Goal: Task Accomplishment & Management: Complete application form

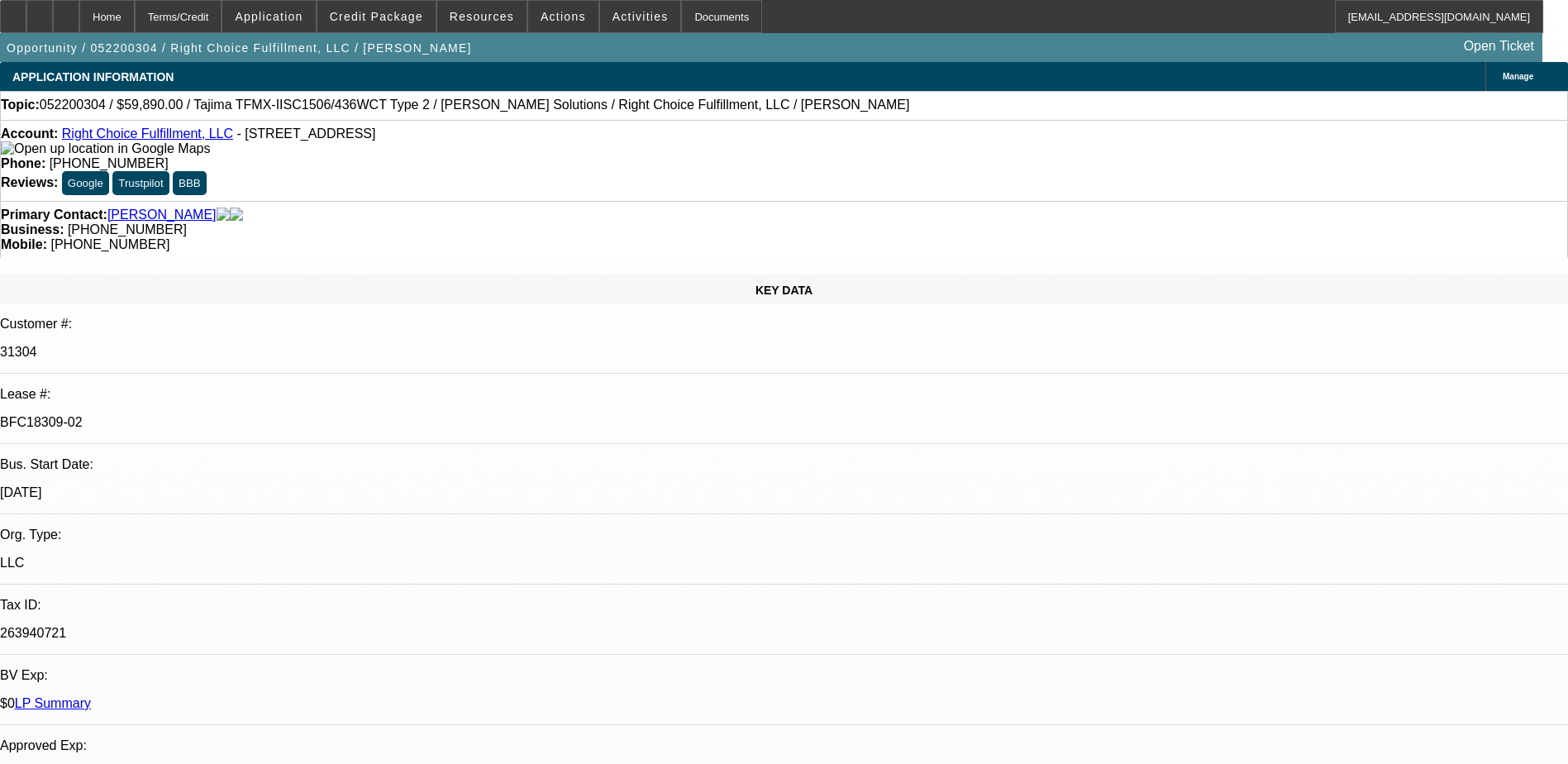
select select "0"
select select "2"
select select "0"
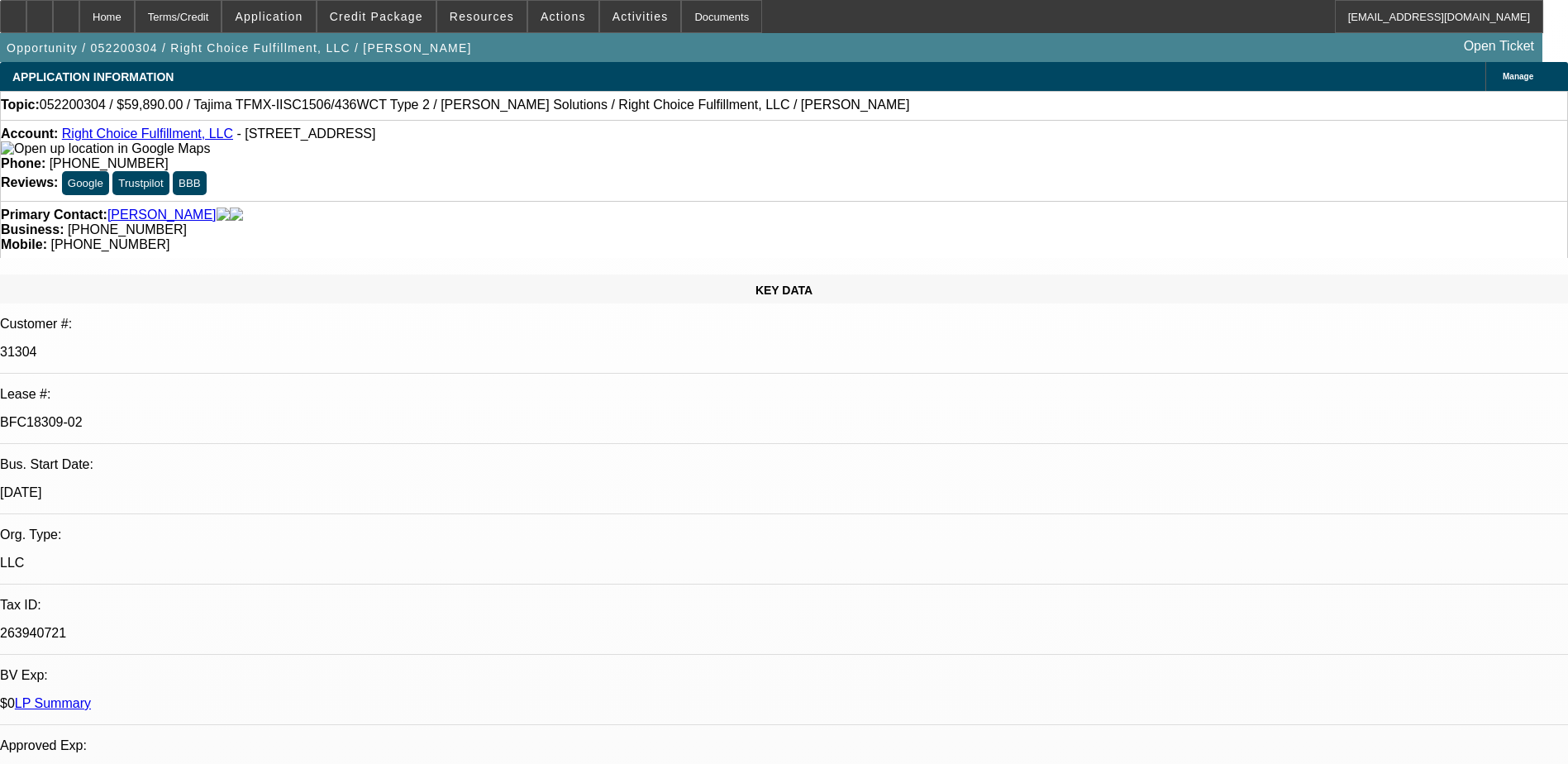
select select "0"
select select "2"
select select "0"
select select "1"
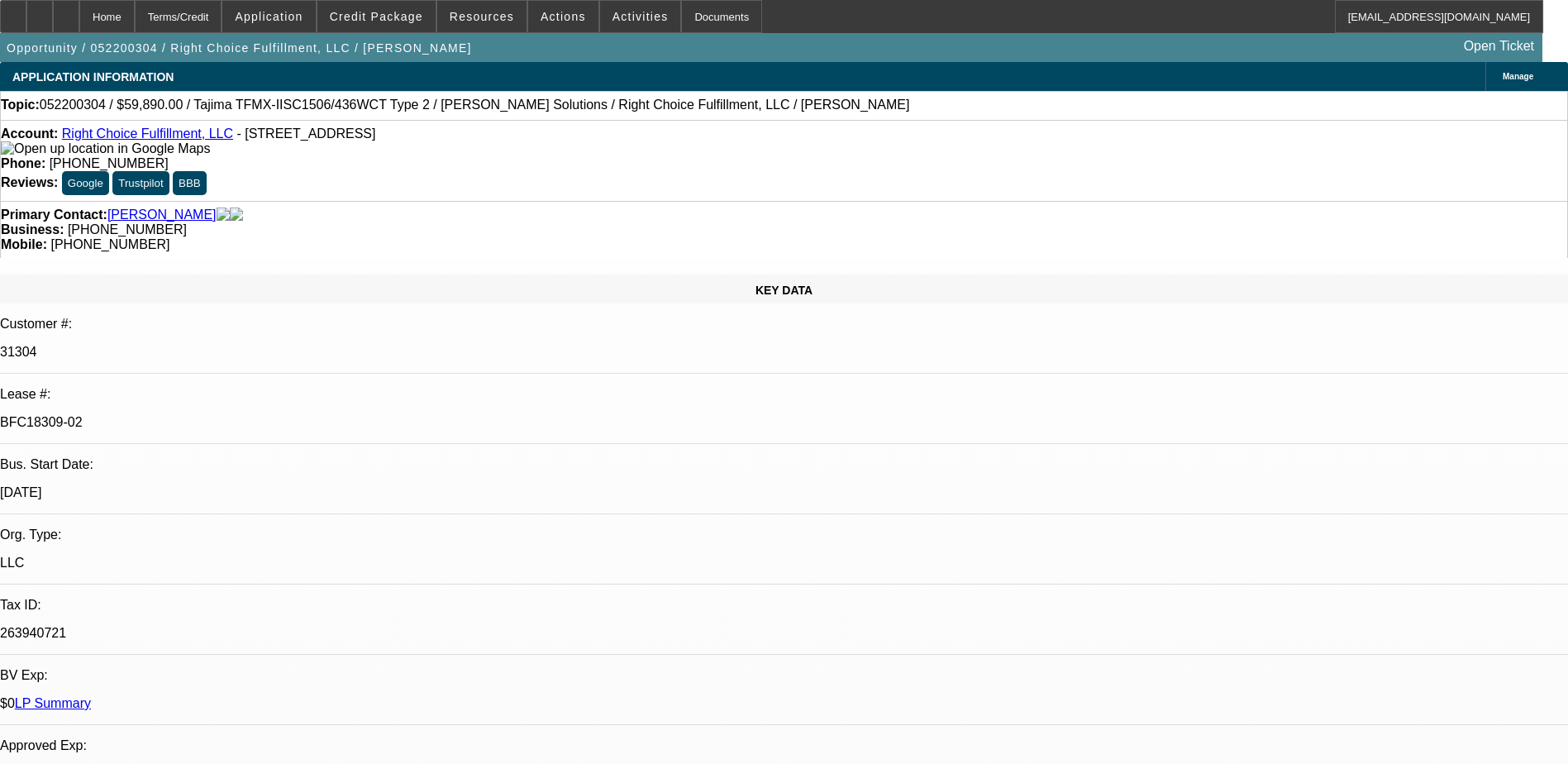
select select "2"
select select "6"
select select "1"
select select "6"
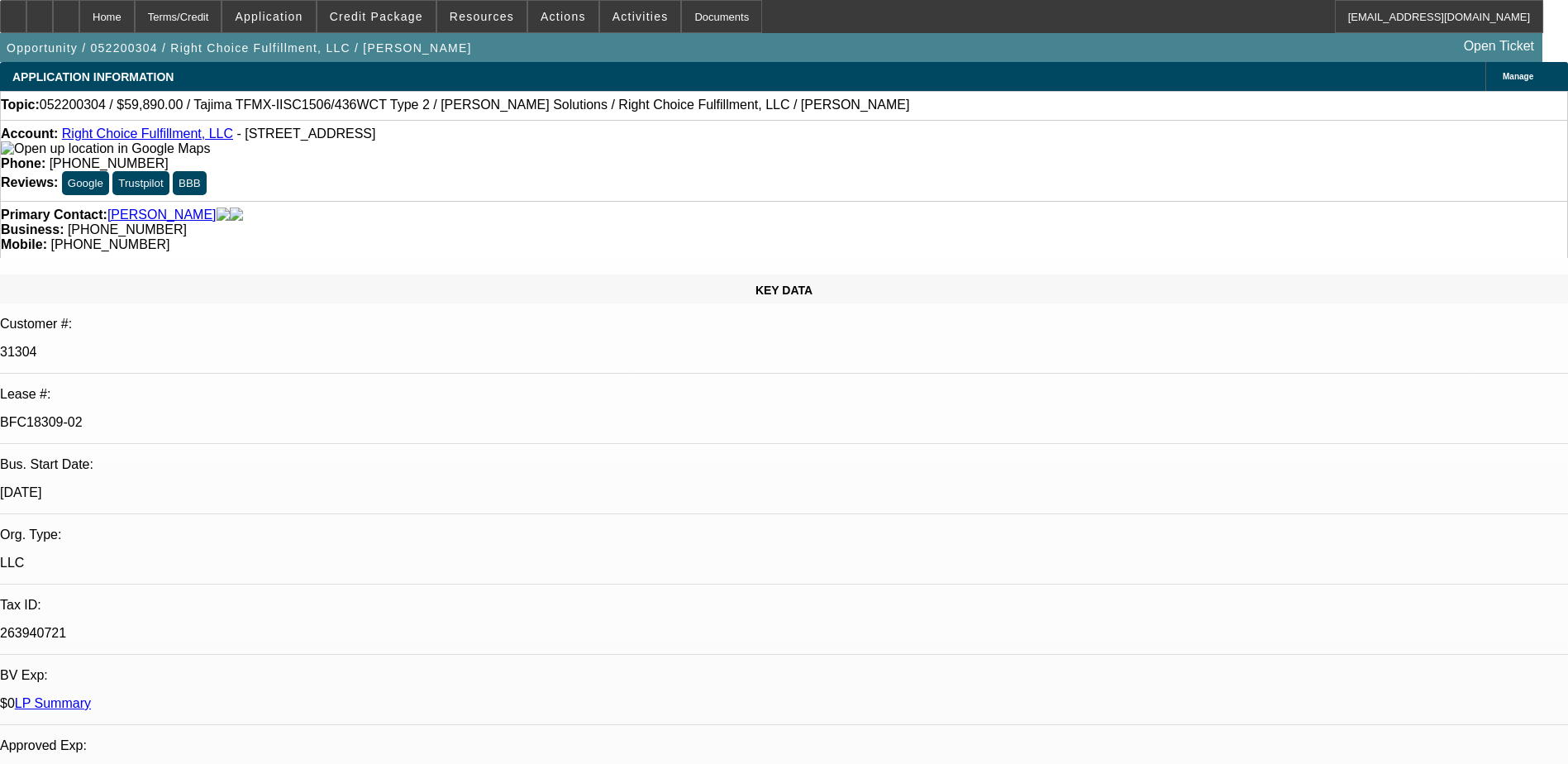
select select "1"
select select "2"
select select "6"
click at [91, 696] on link "LP Summary" at bounding box center [52, 703] width 76 height 15
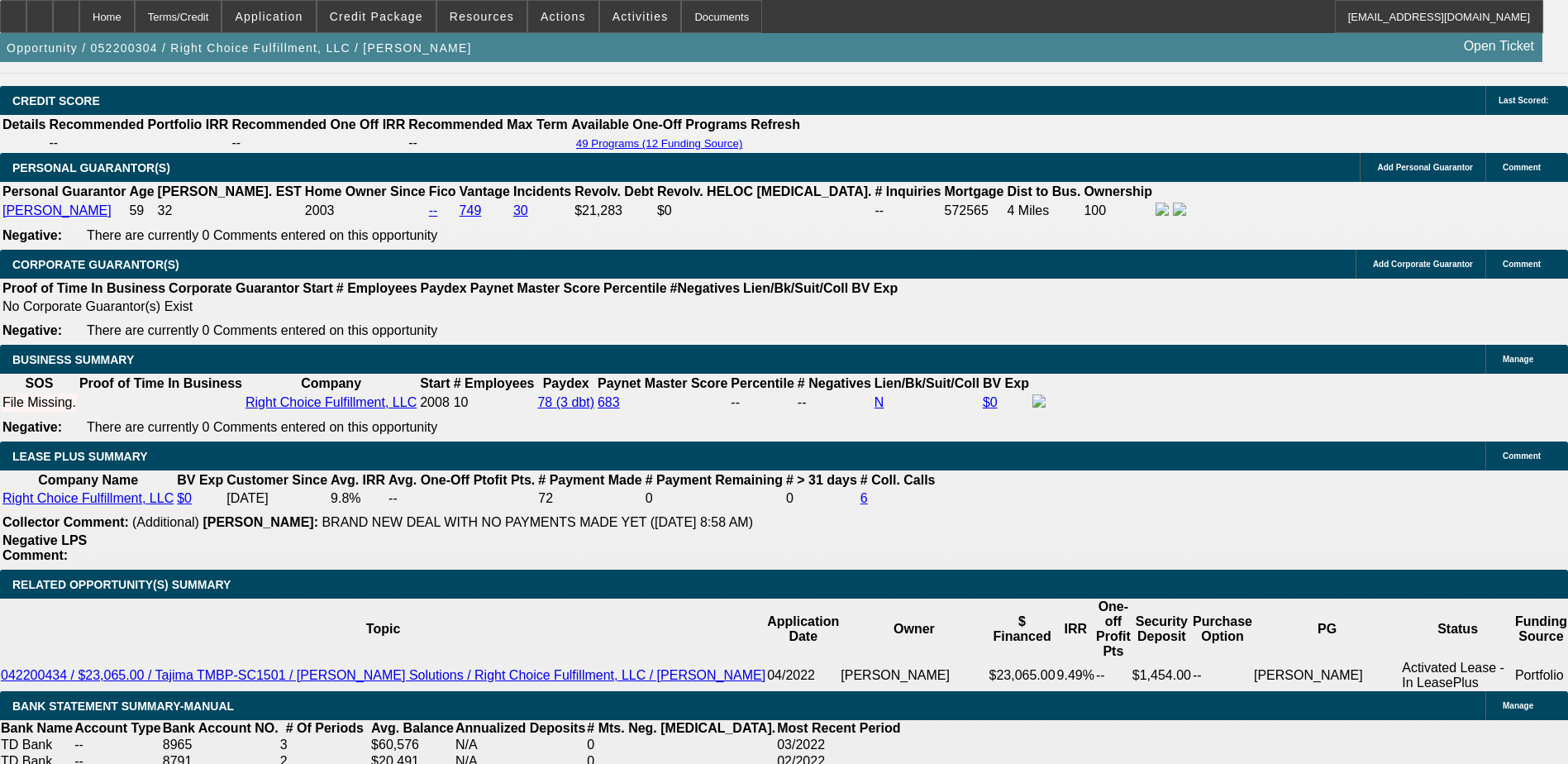
scroll to position [2728, 0]
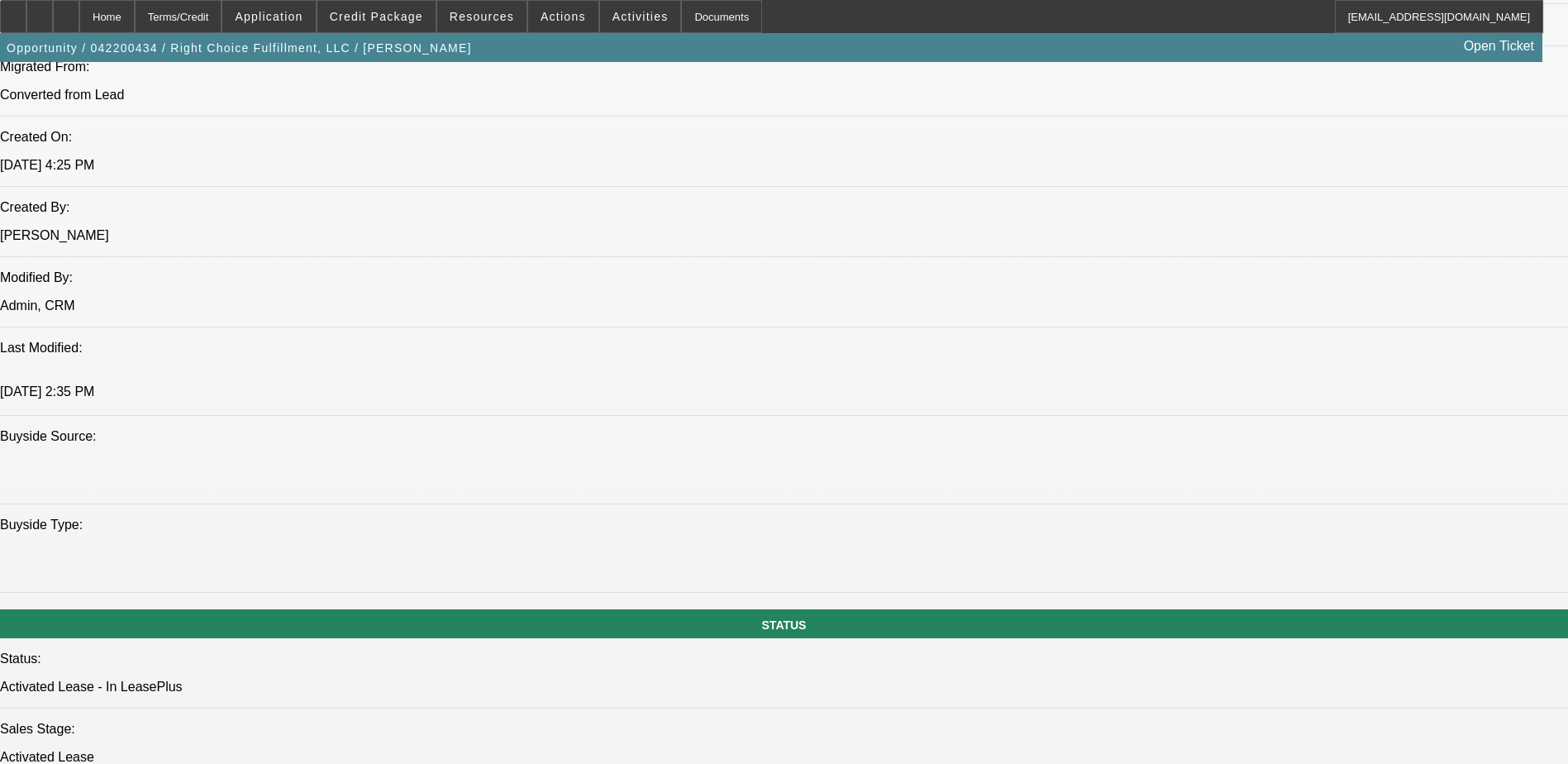
select select "0"
select select "2"
select select "0"
select select "2"
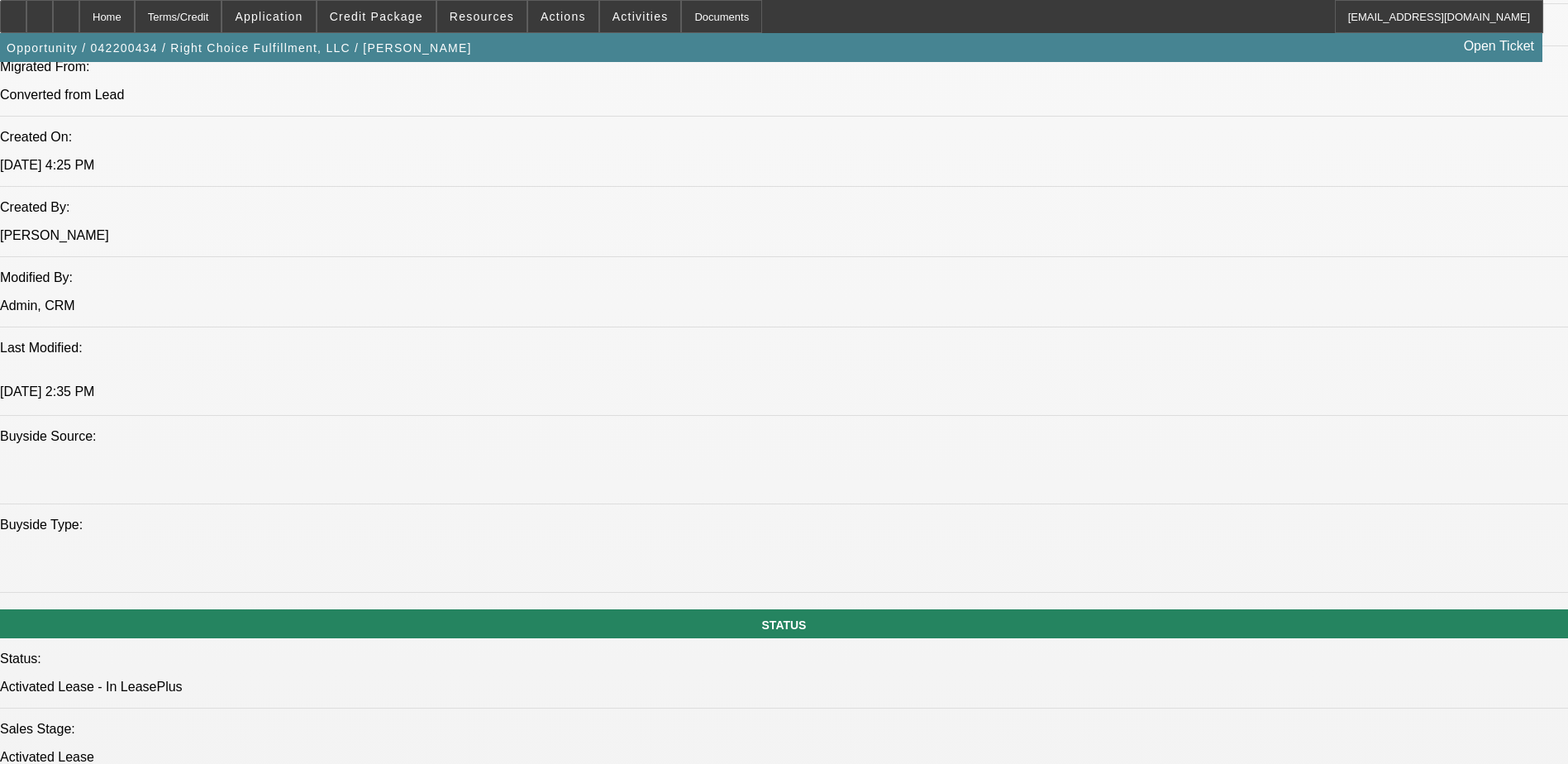
select select "0"
select select "2"
select select "0"
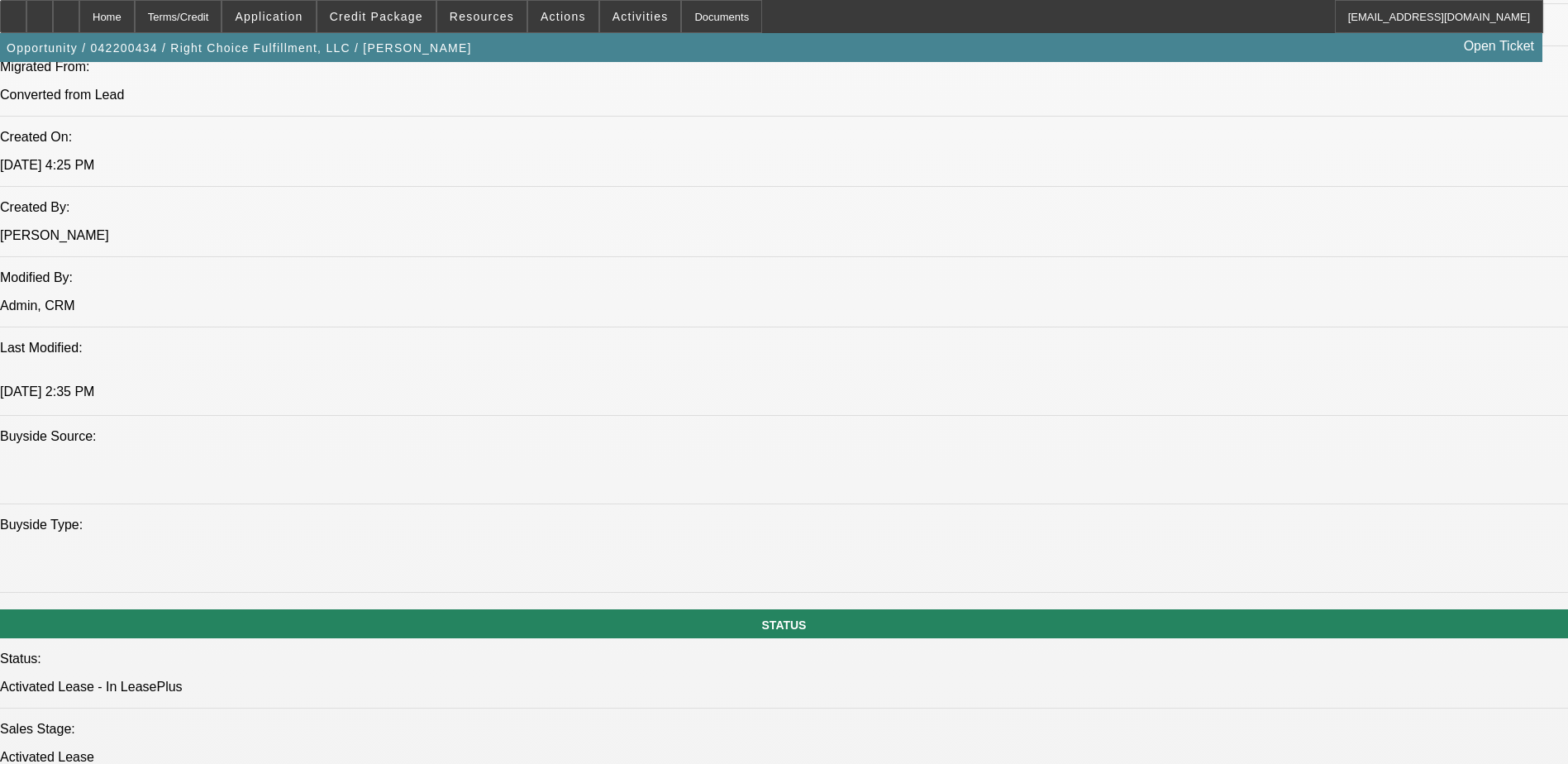
select select "0"
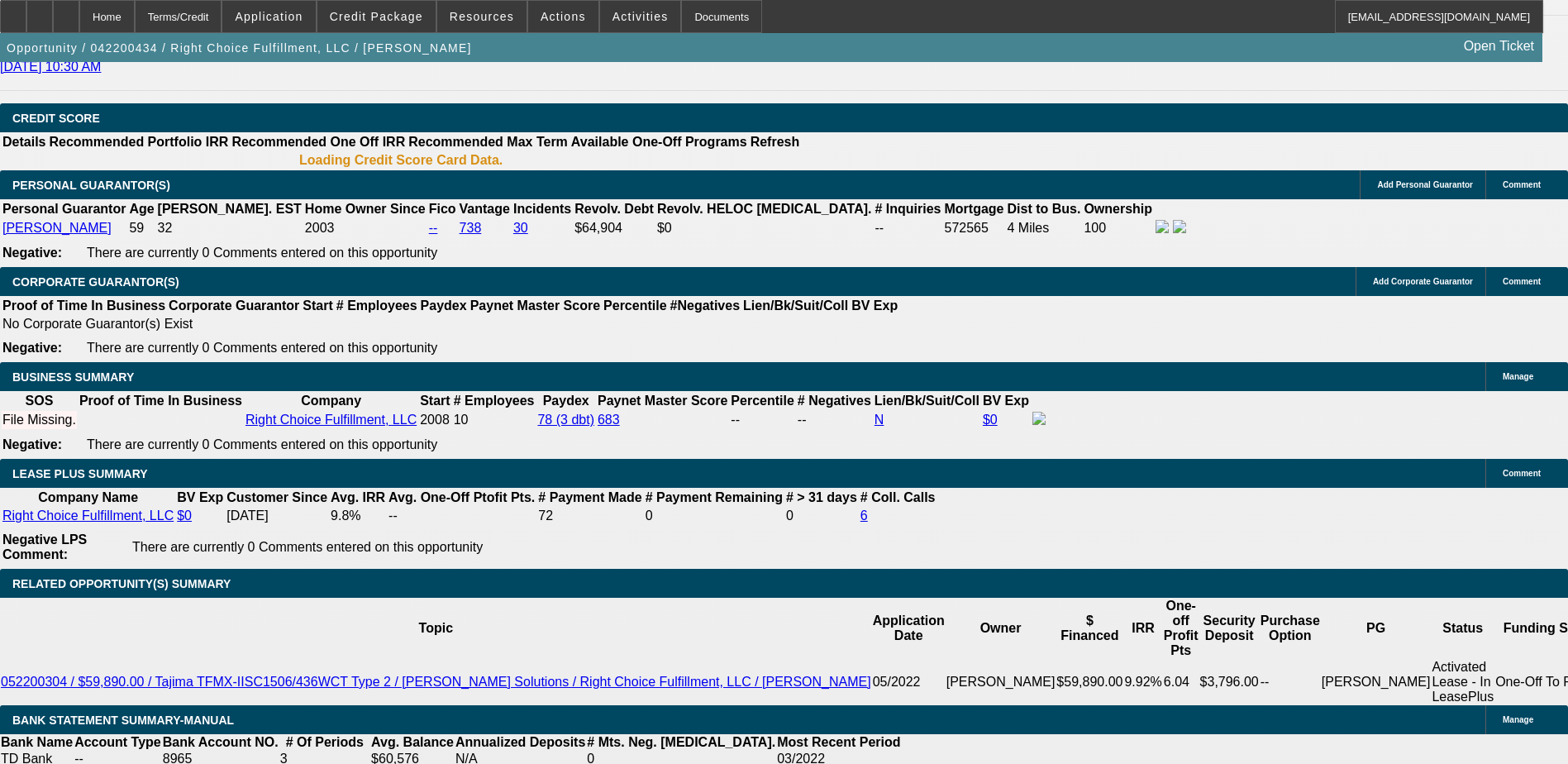
select select "1"
select select "2"
select select "6"
select select "1"
select select "2"
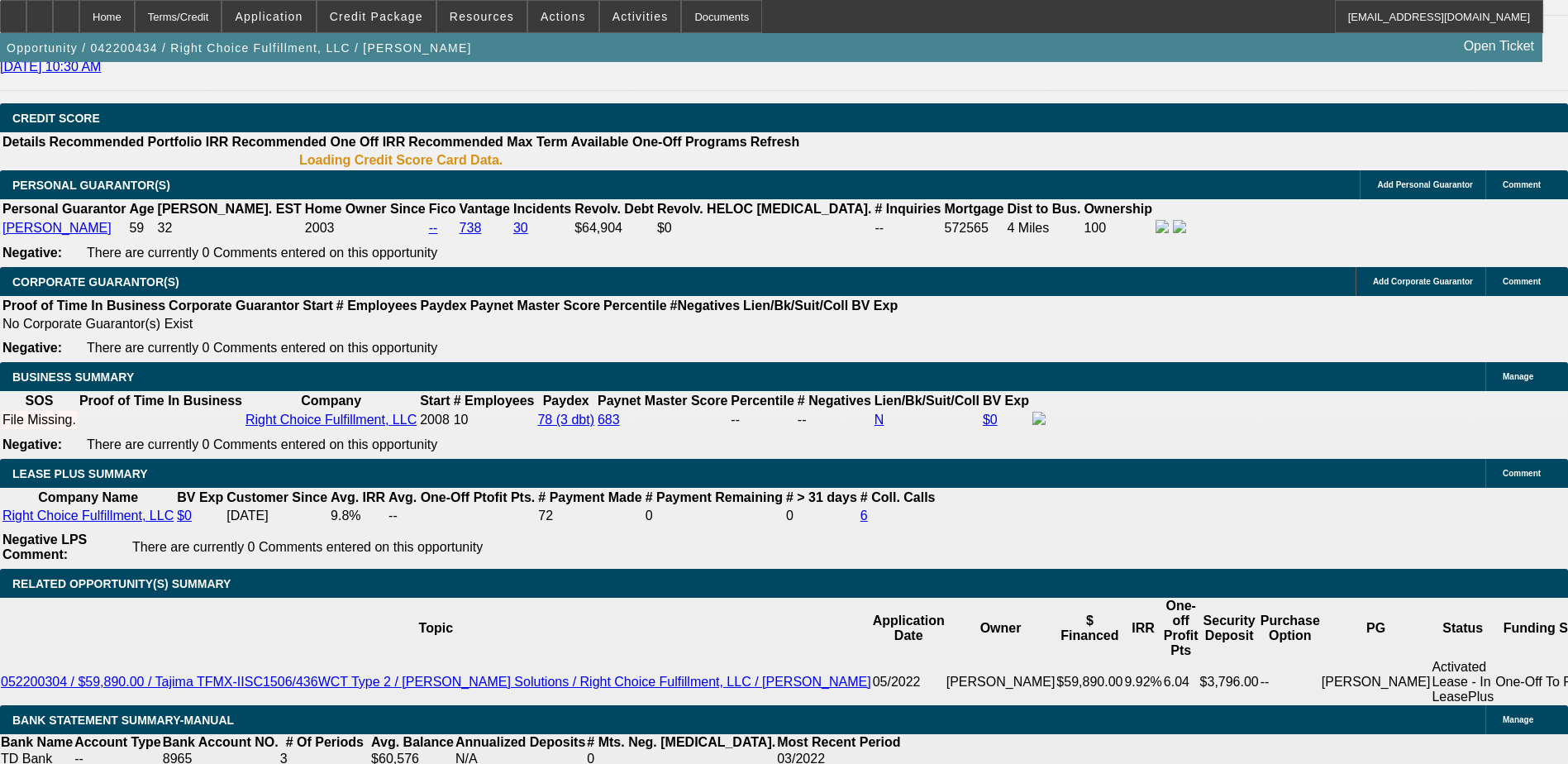
select select "6"
select select "1"
select select "2"
select select "6"
select select "1"
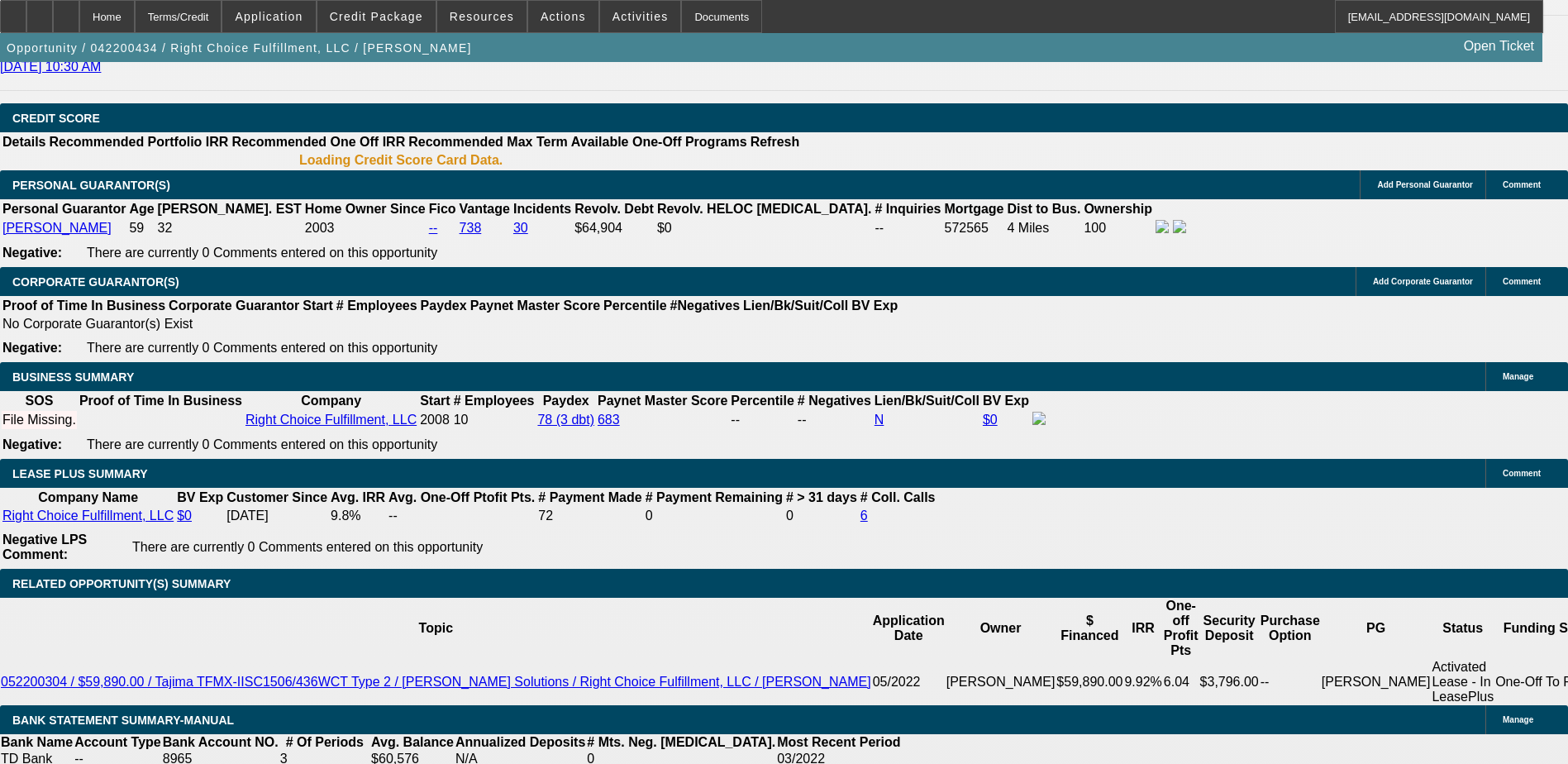
select select "1"
select select "6"
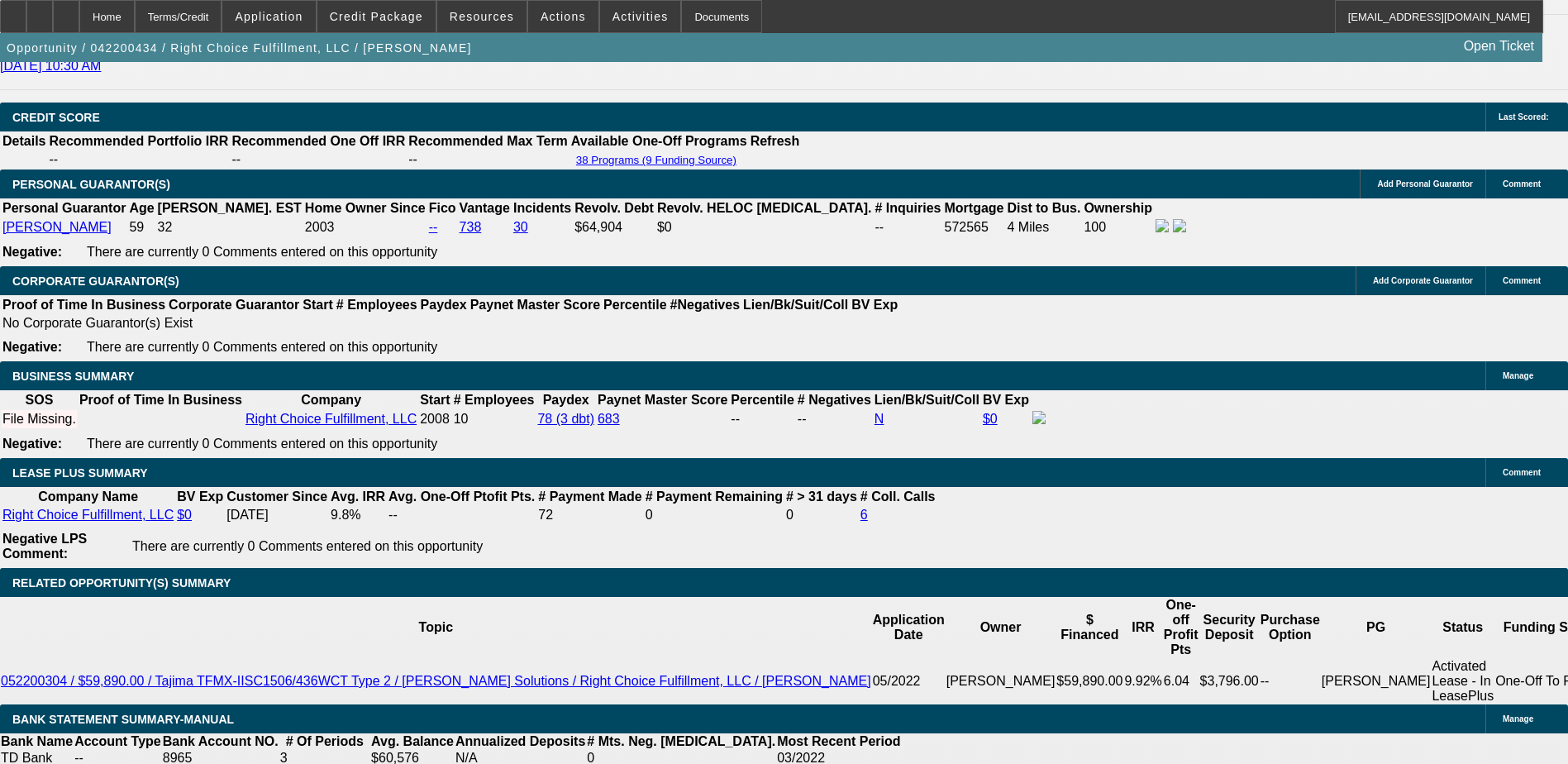
scroll to position [2581, 0]
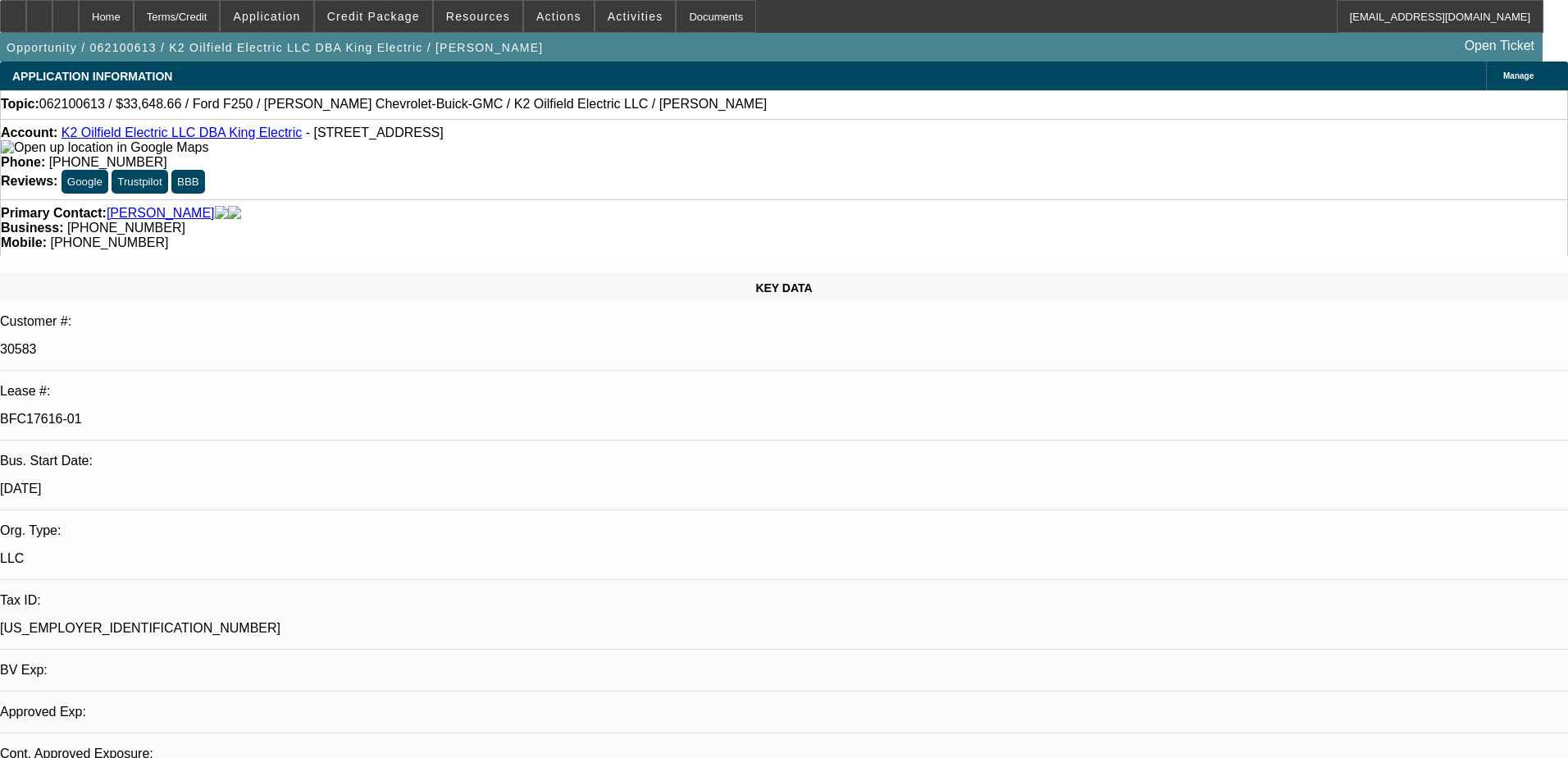
select select "0.1"
select select "2"
select select "0"
select select "6"
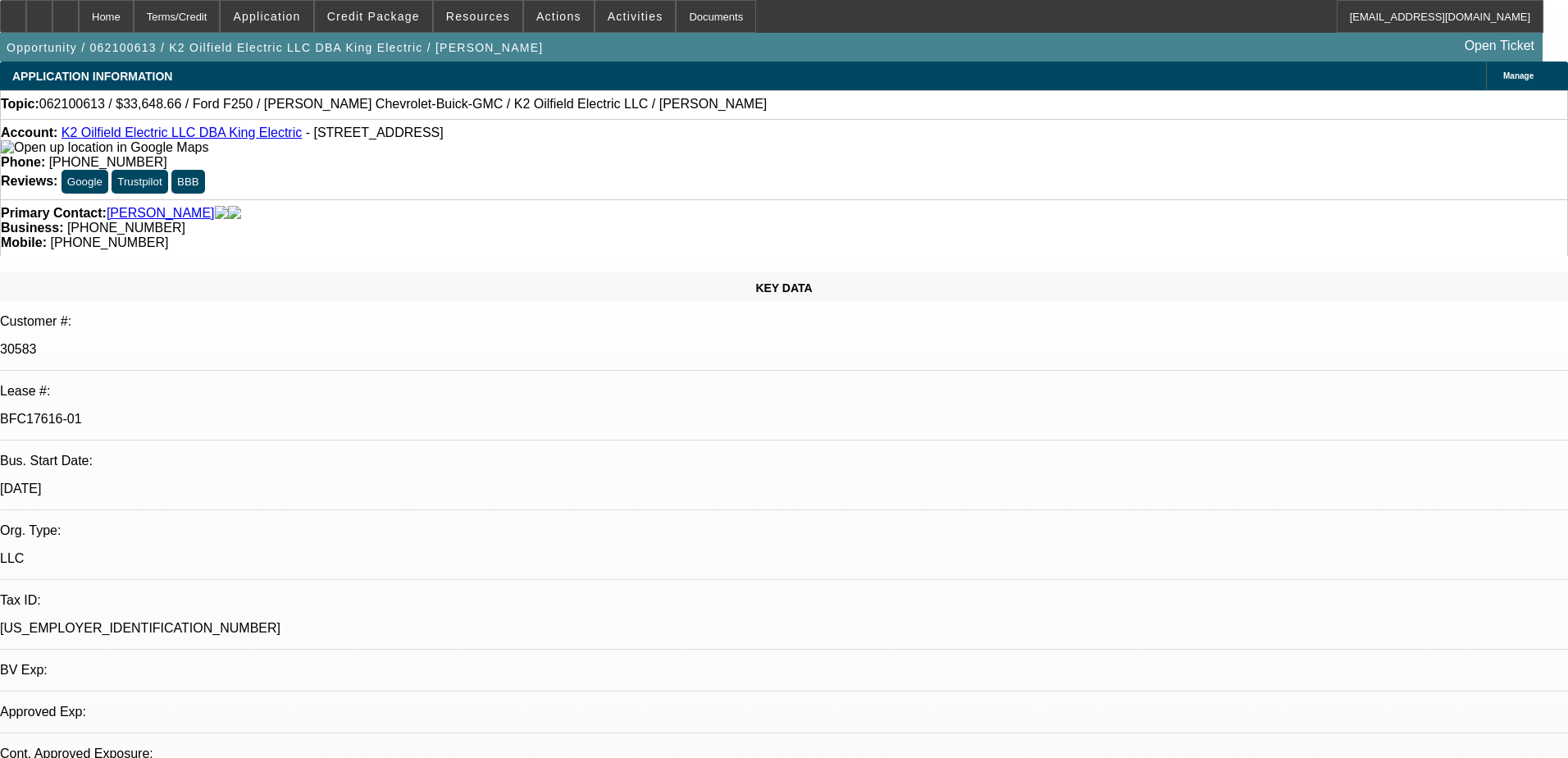
select select "0.1"
select select "2"
select select "0"
select select "6"
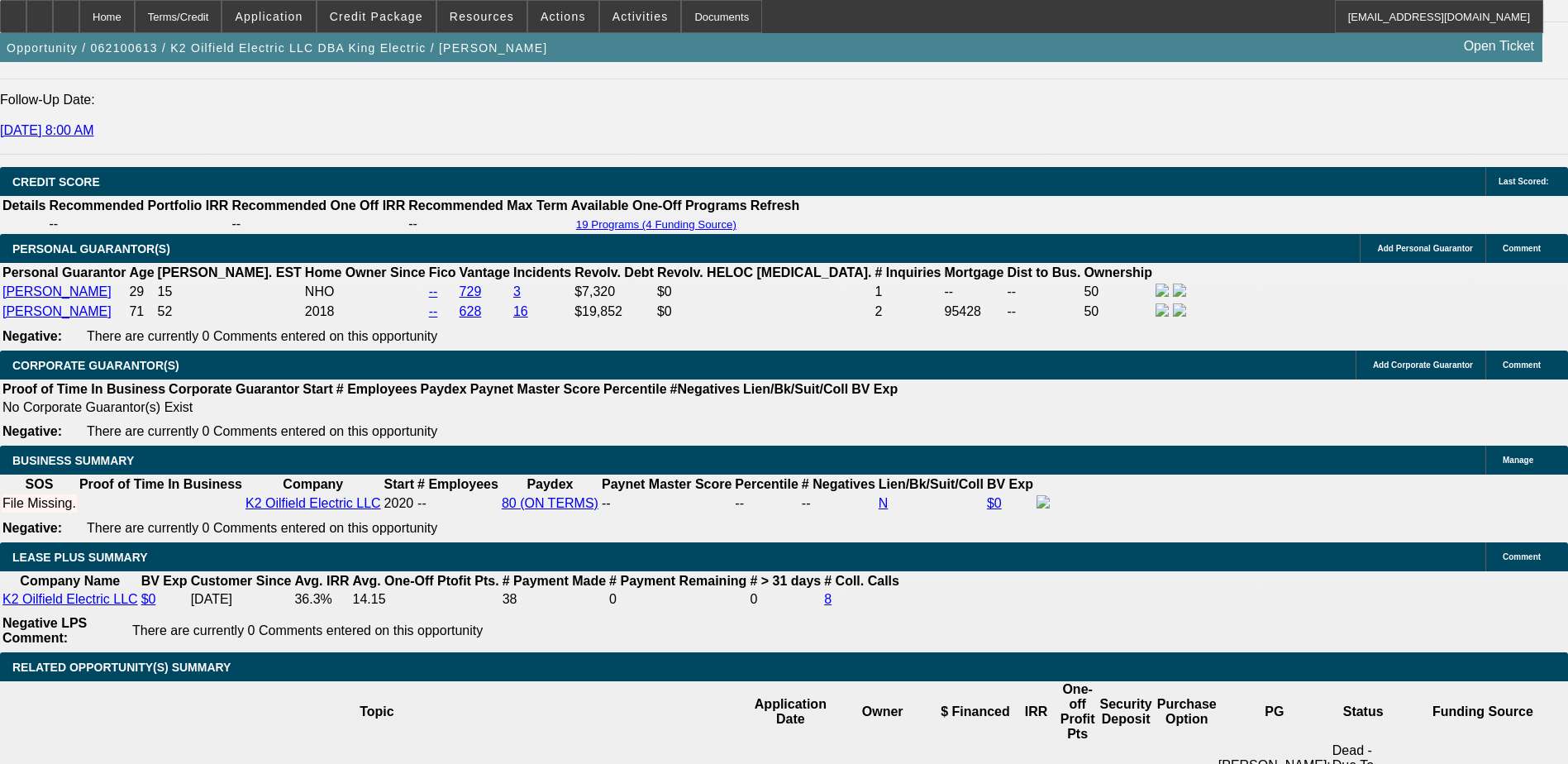
scroll to position [2315, 0]
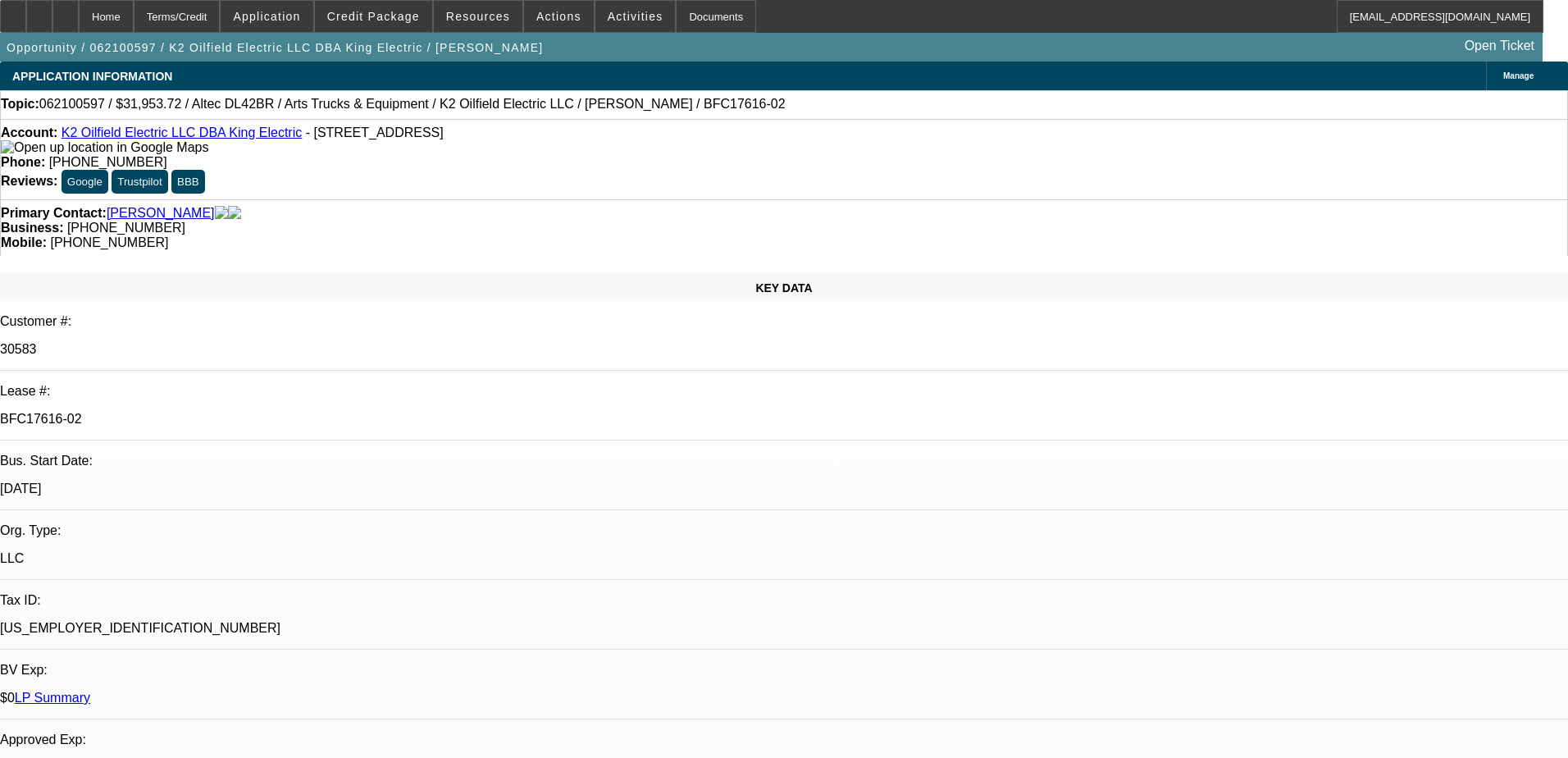
select select "0"
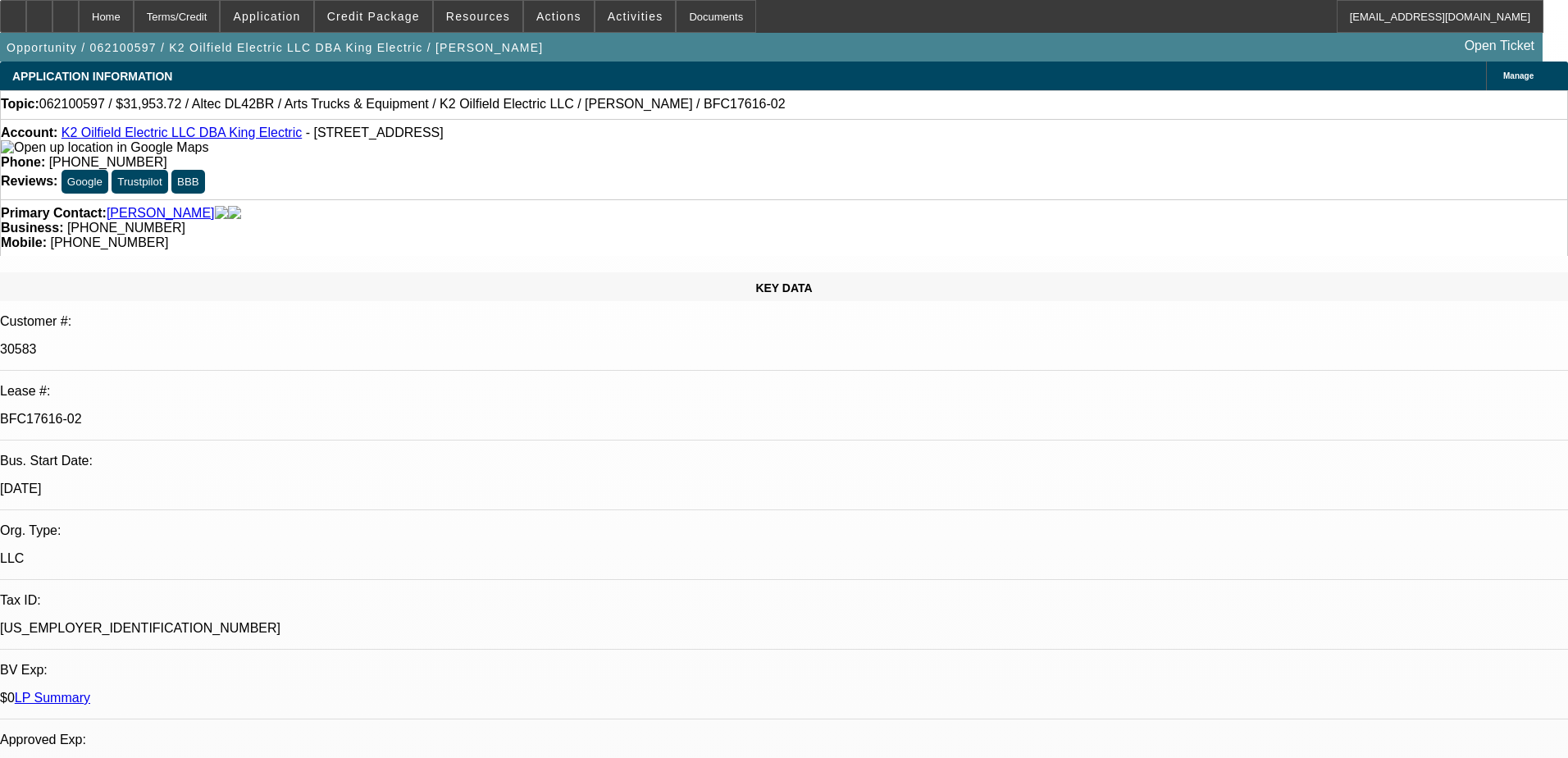
select select "0"
select select "0.1"
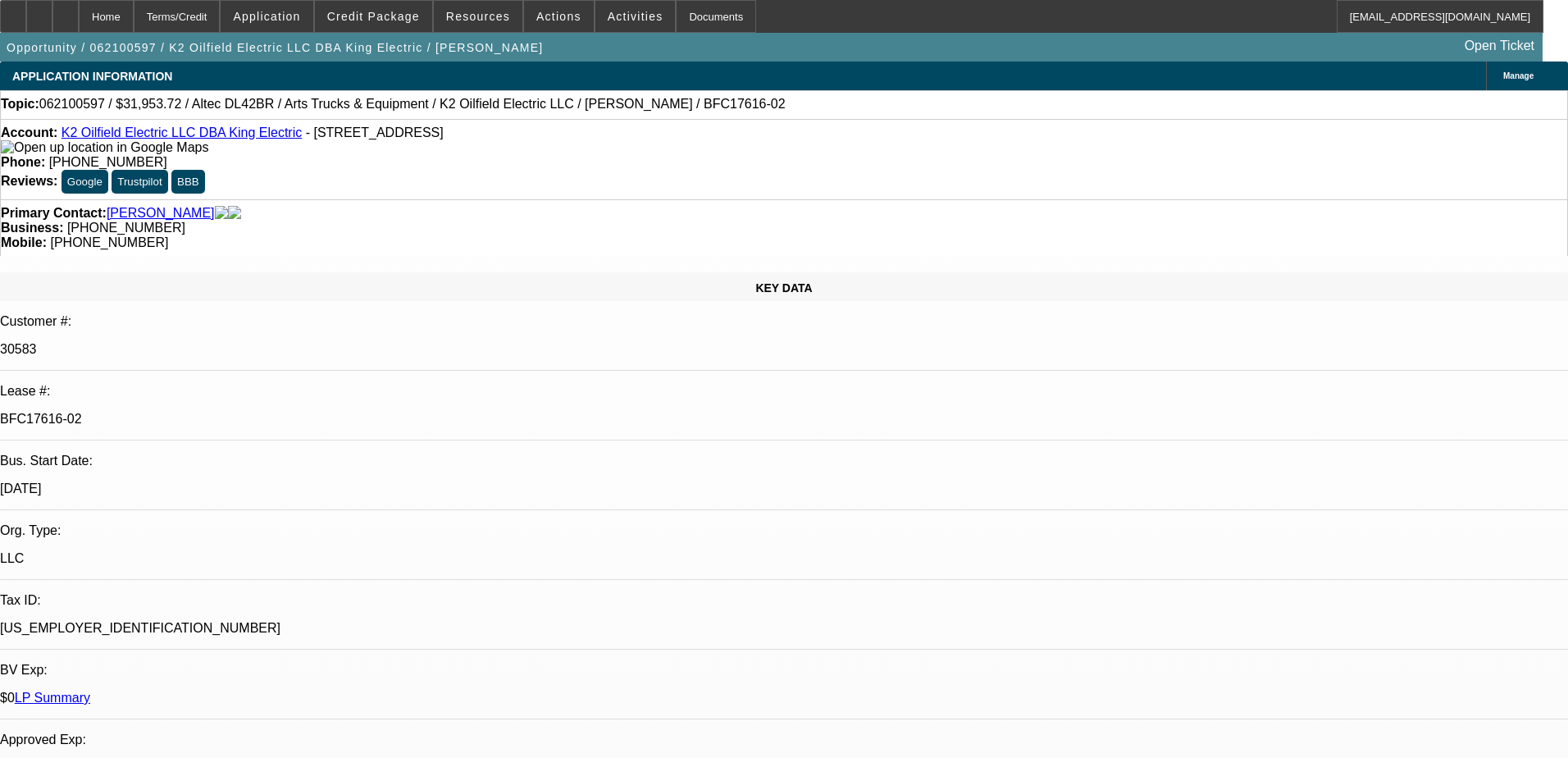
select select "0"
select select "1"
select select "6"
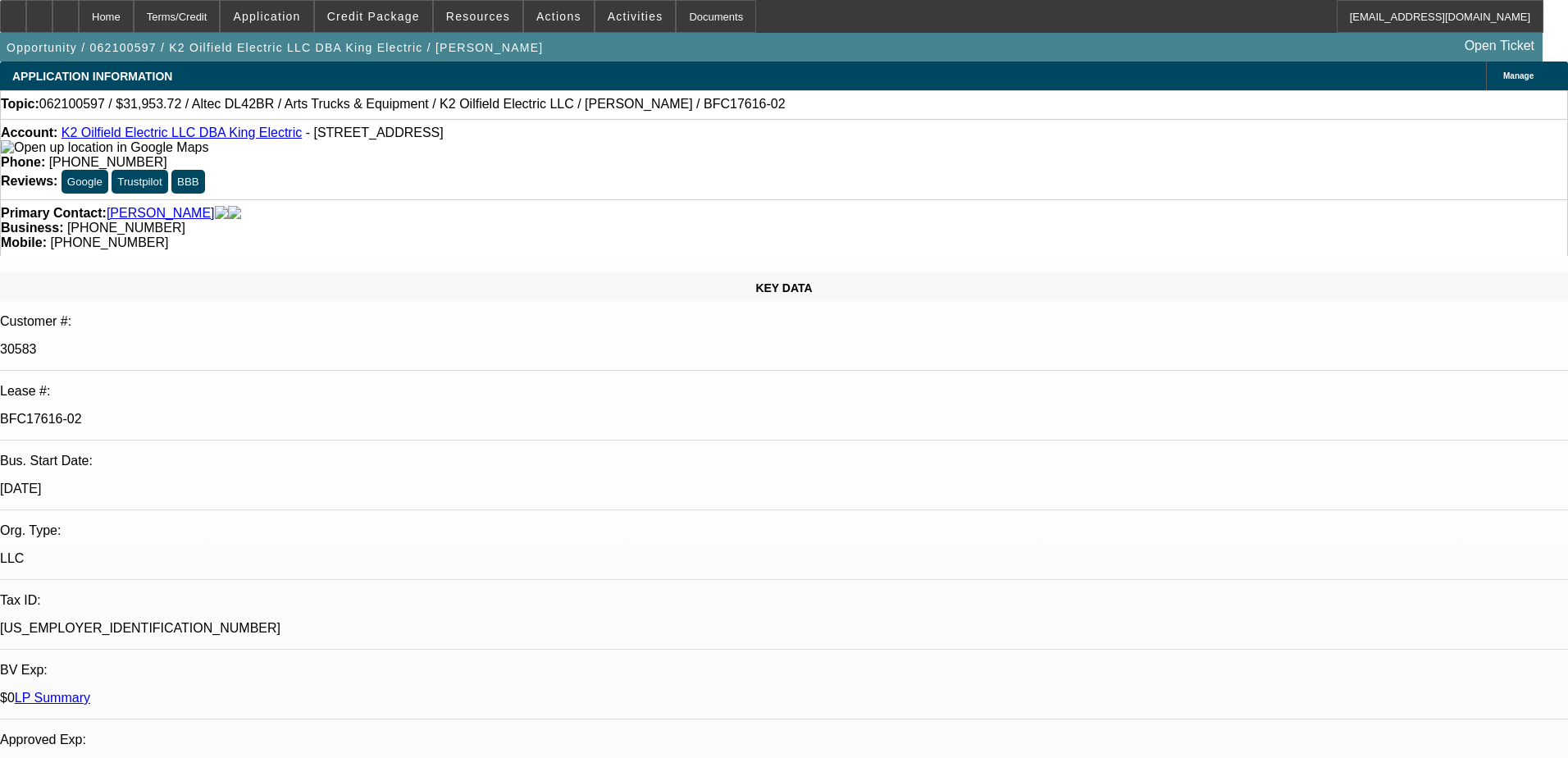
select select "1"
select select "6"
select select "1"
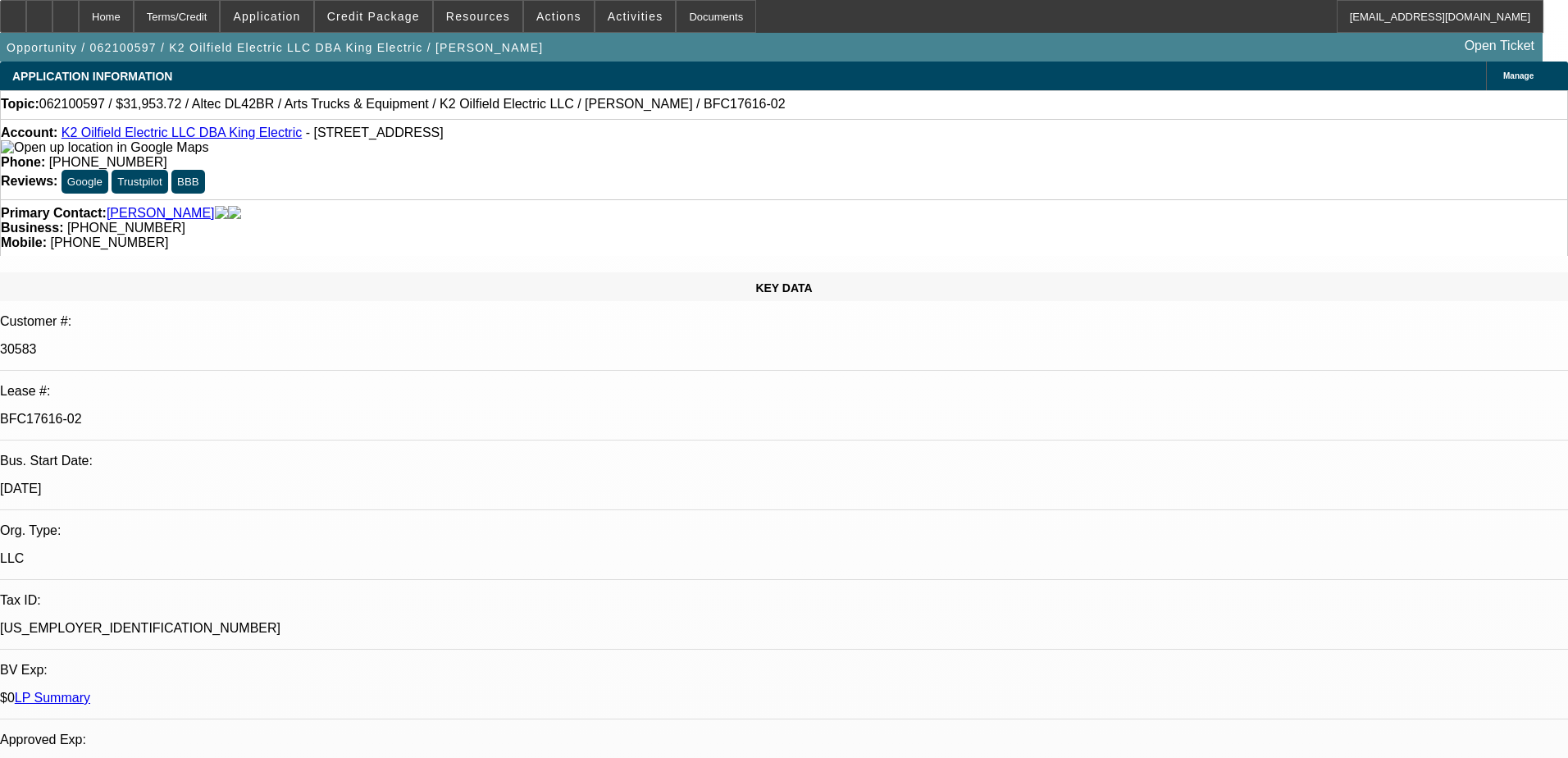
select select "6"
select select "1"
select select "2"
select select "6"
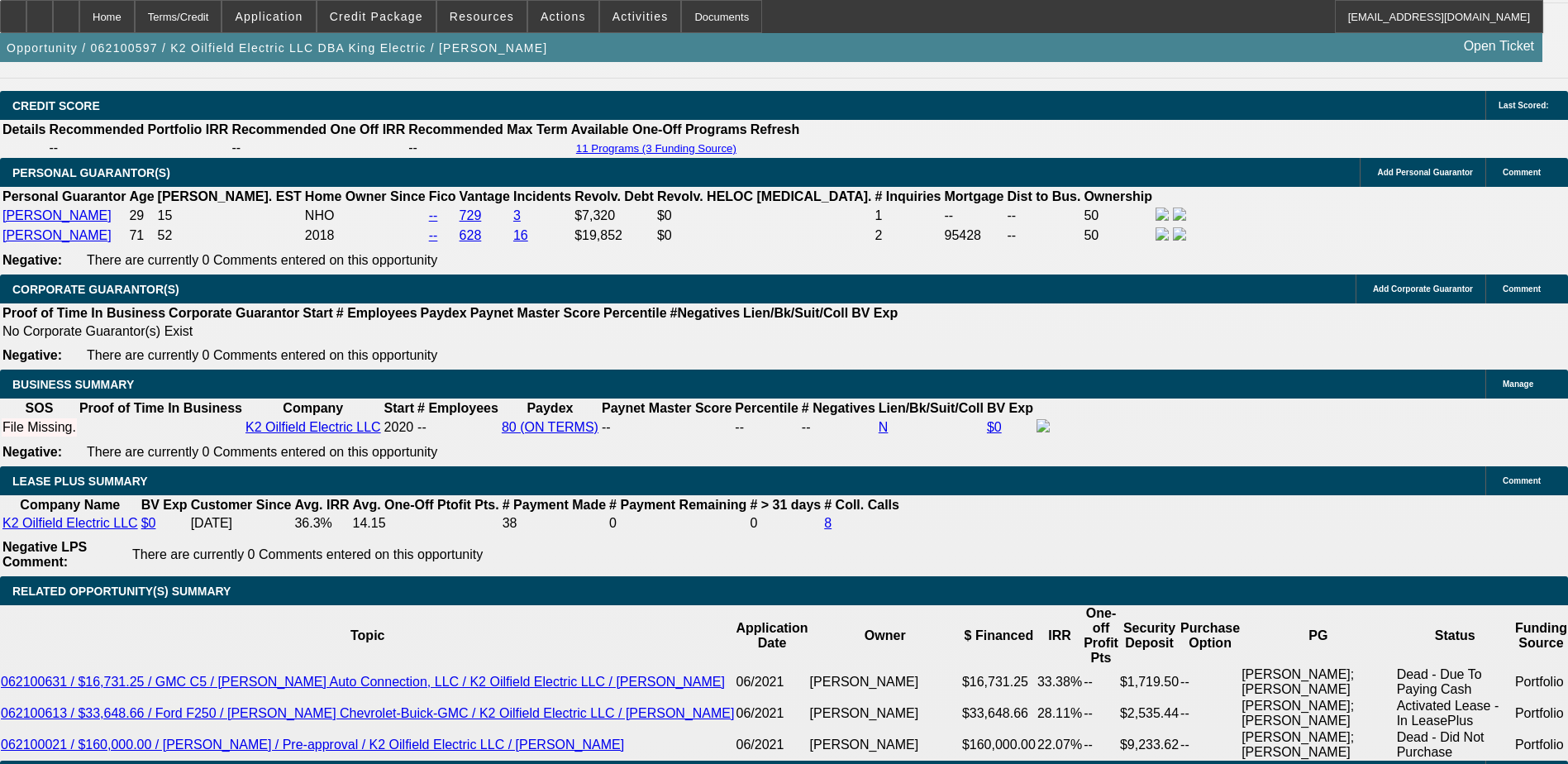
scroll to position [2481, 0]
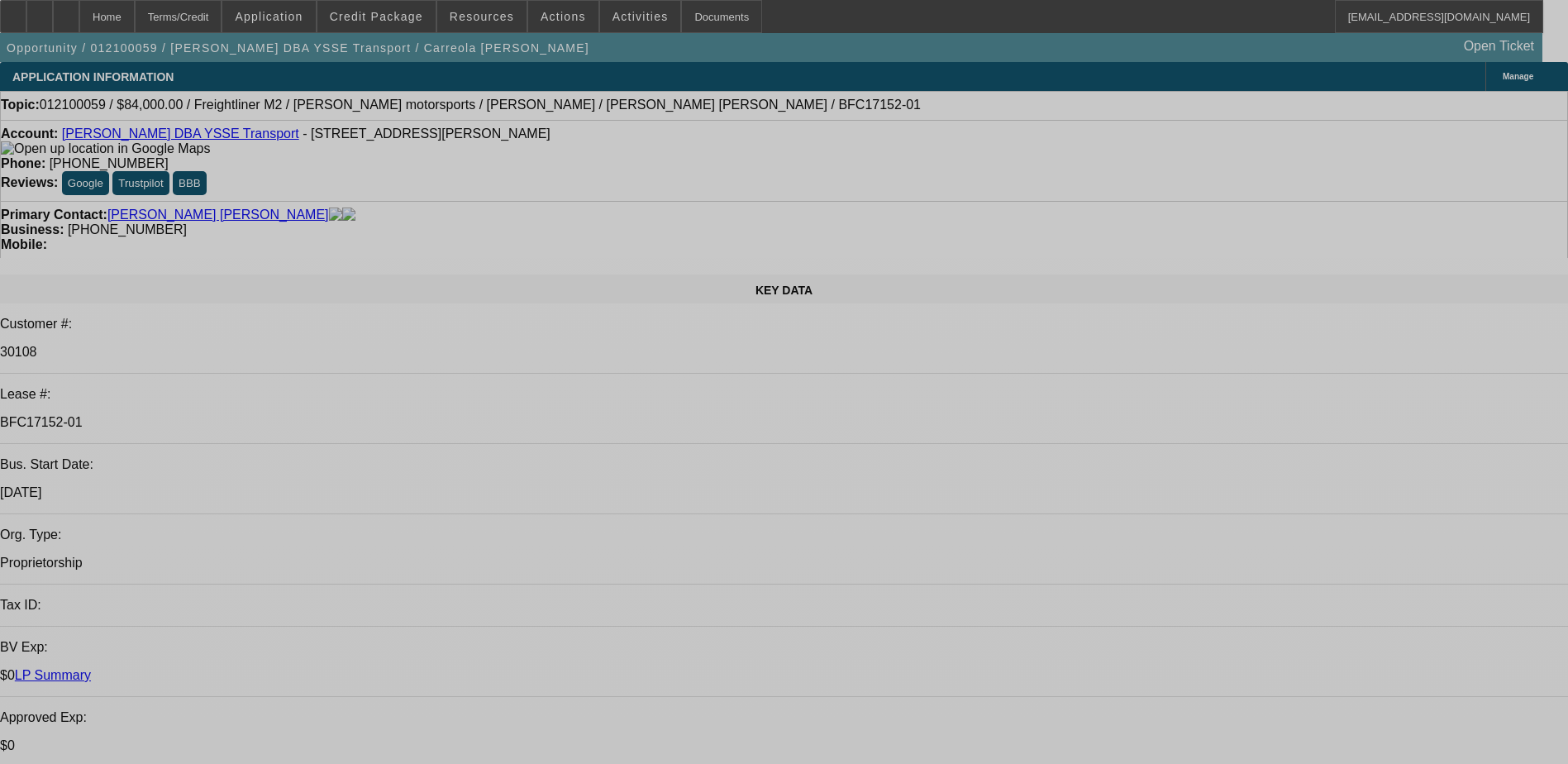
select select "0"
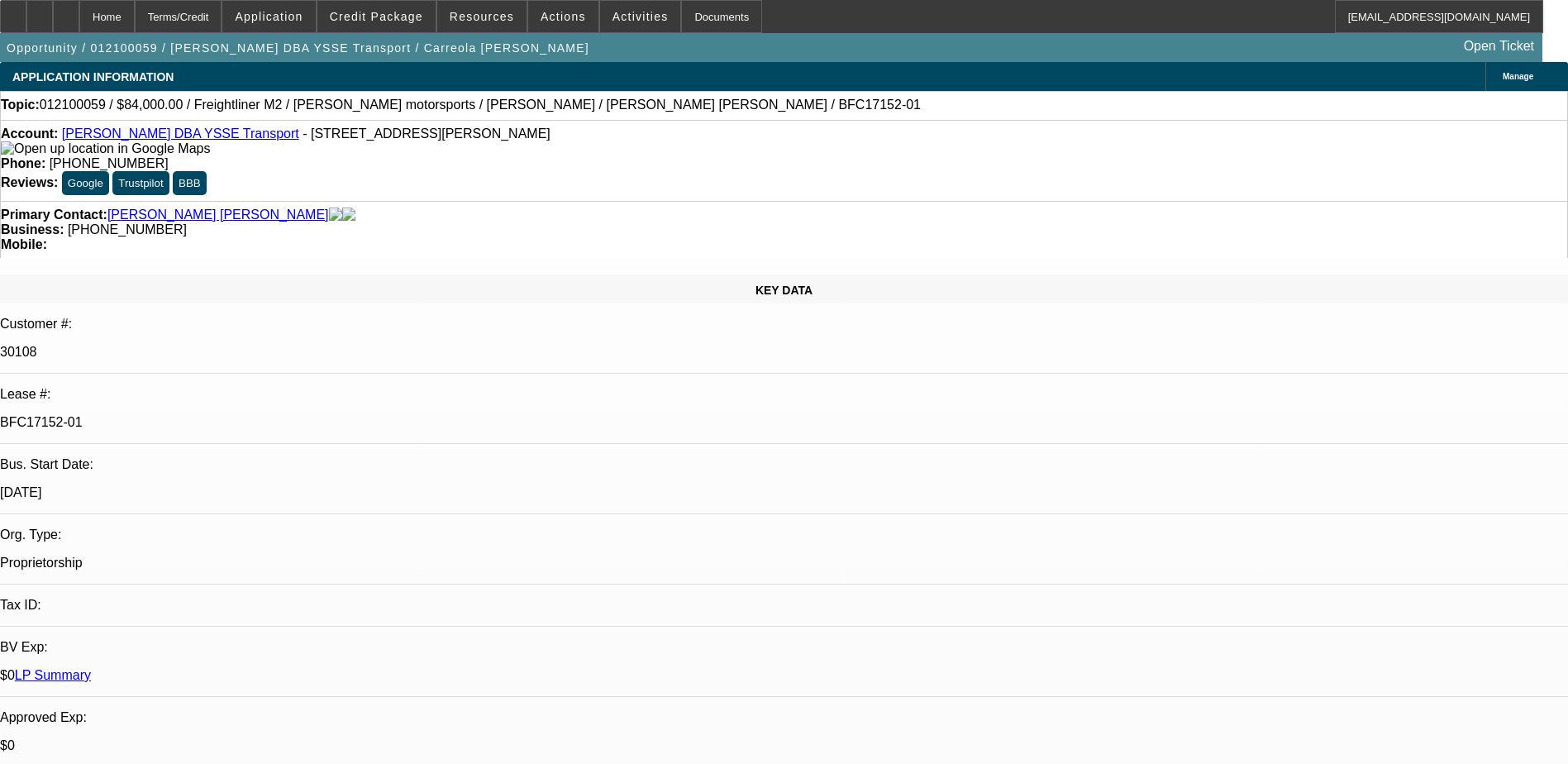
select select "2"
select select "0.1"
select select "4"
select select "0"
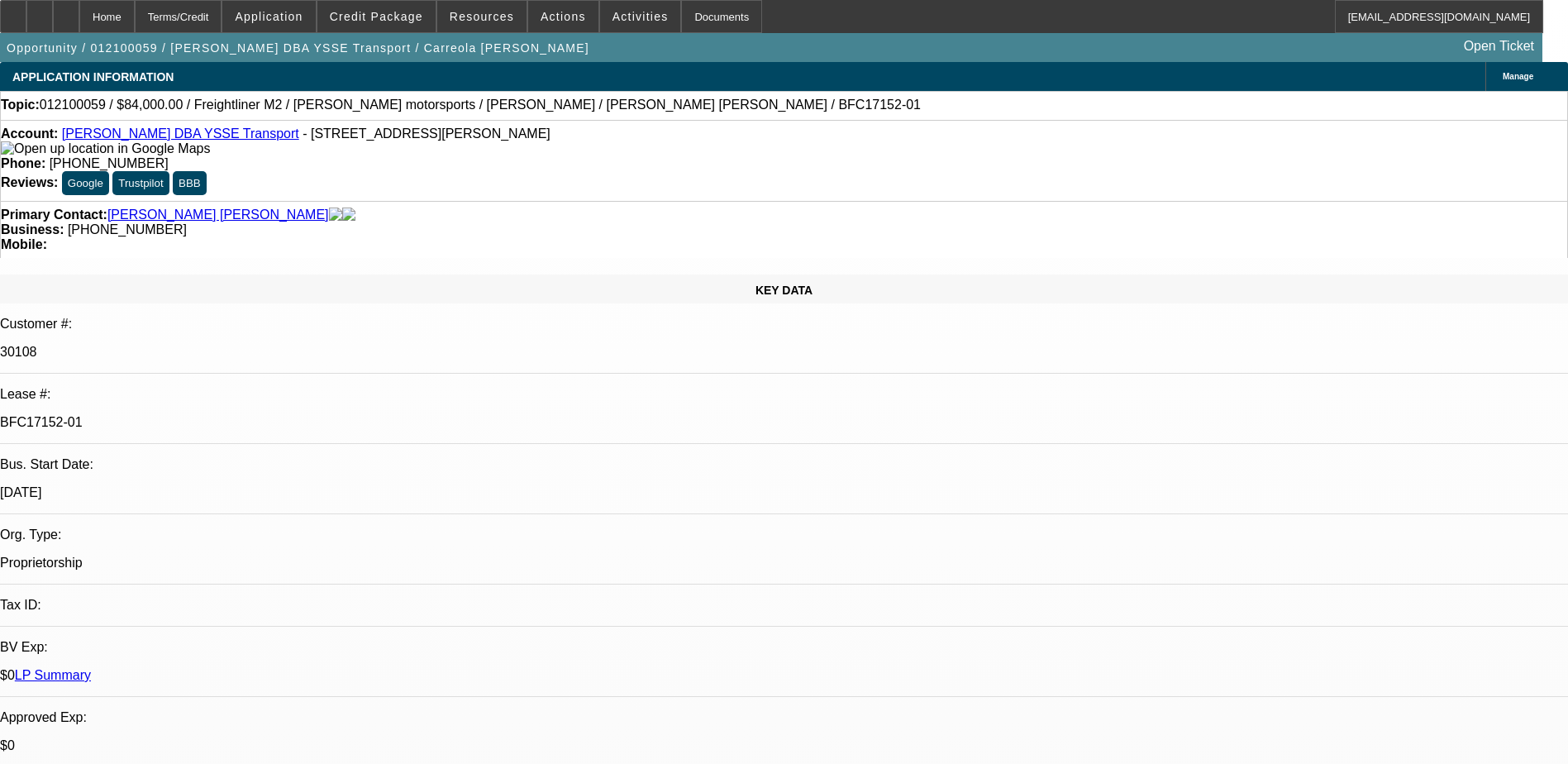
select select "2"
select select "0.1"
select select "4"
select select "0.2"
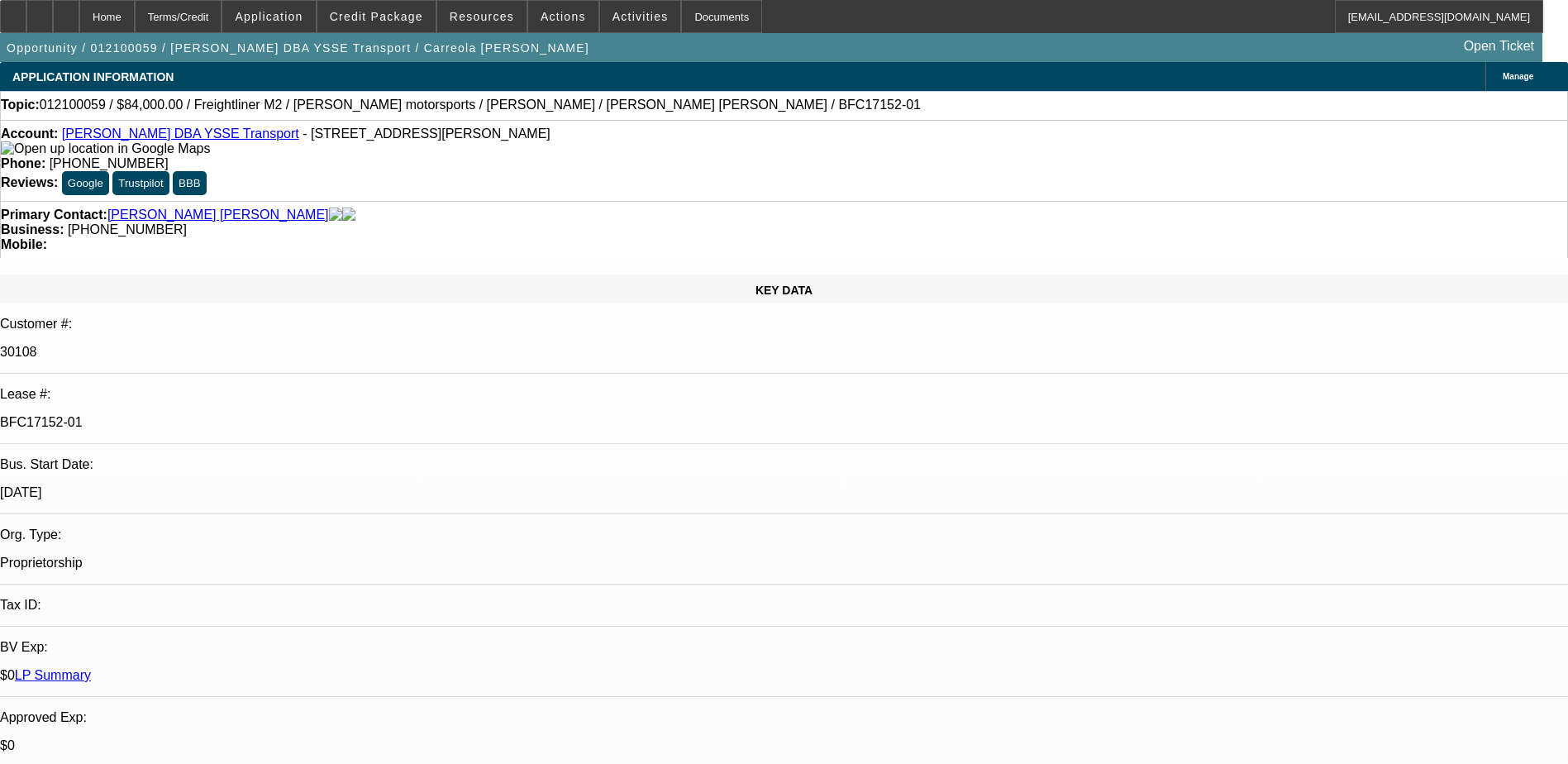
select select "0"
select select "2"
select select "0.1"
select select "4"
select select "0.15"
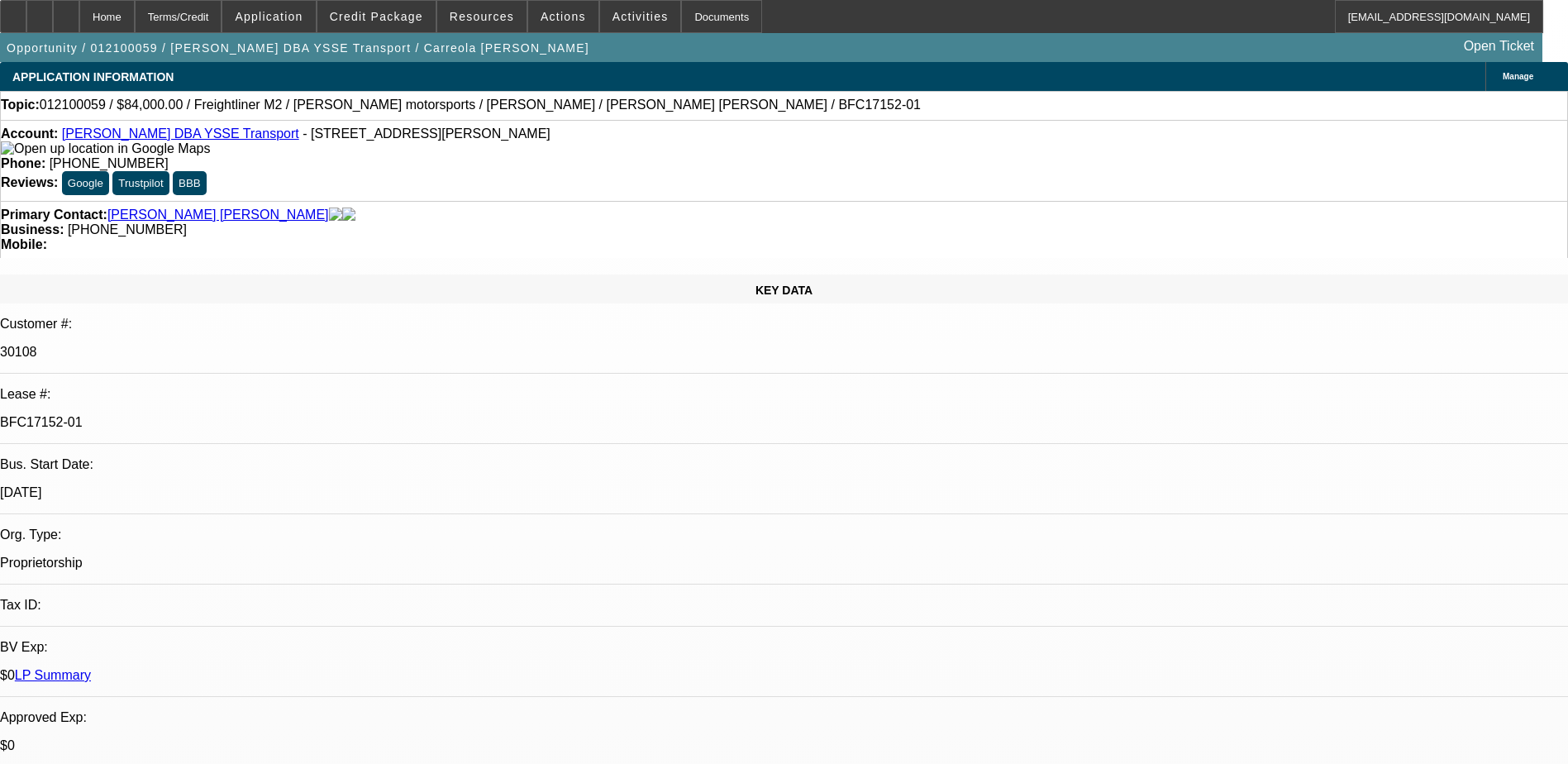
select select "0"
select select "2"
select select "0.1"
select select "4"
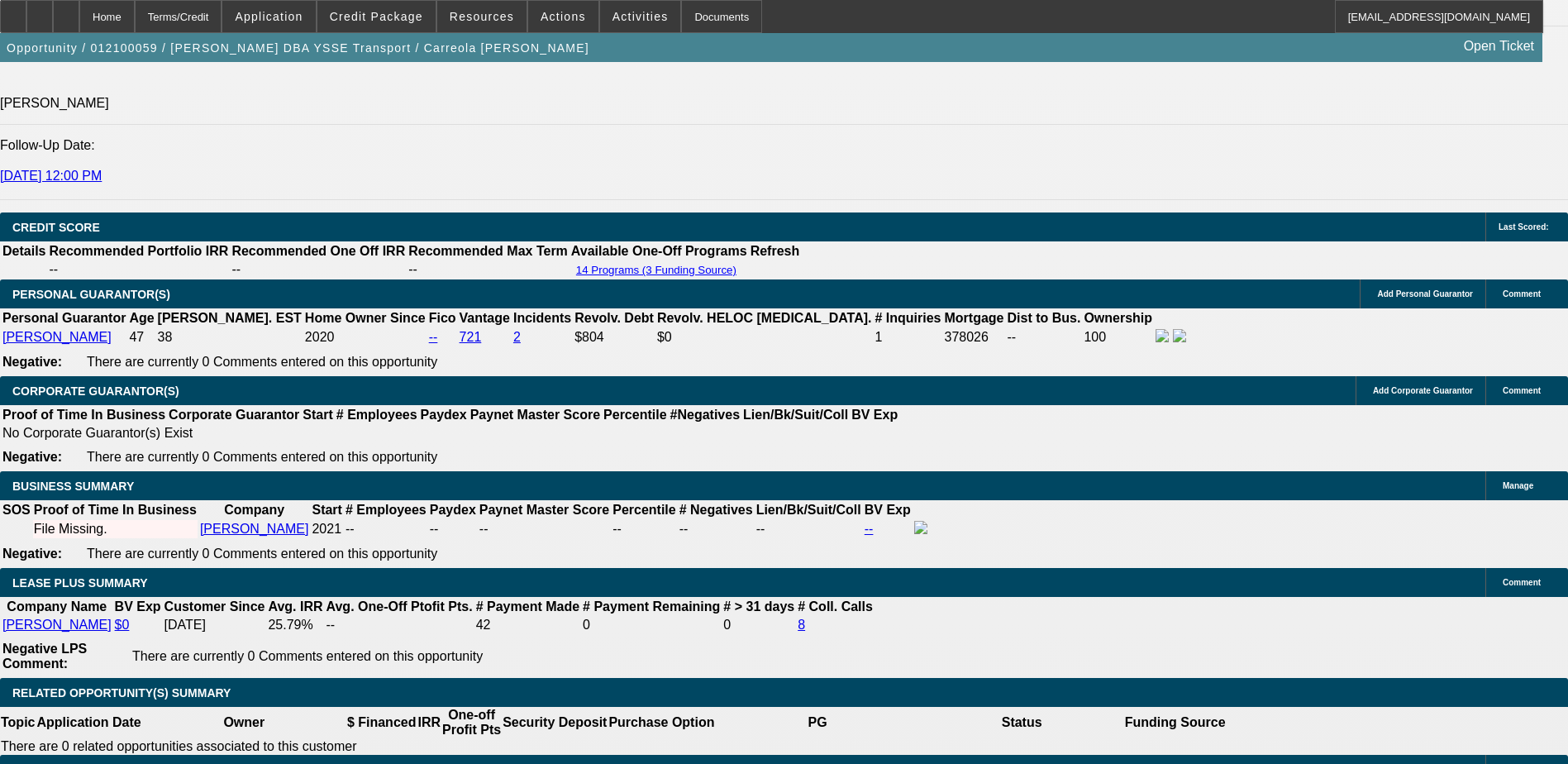
scroll to position [2397, 0]
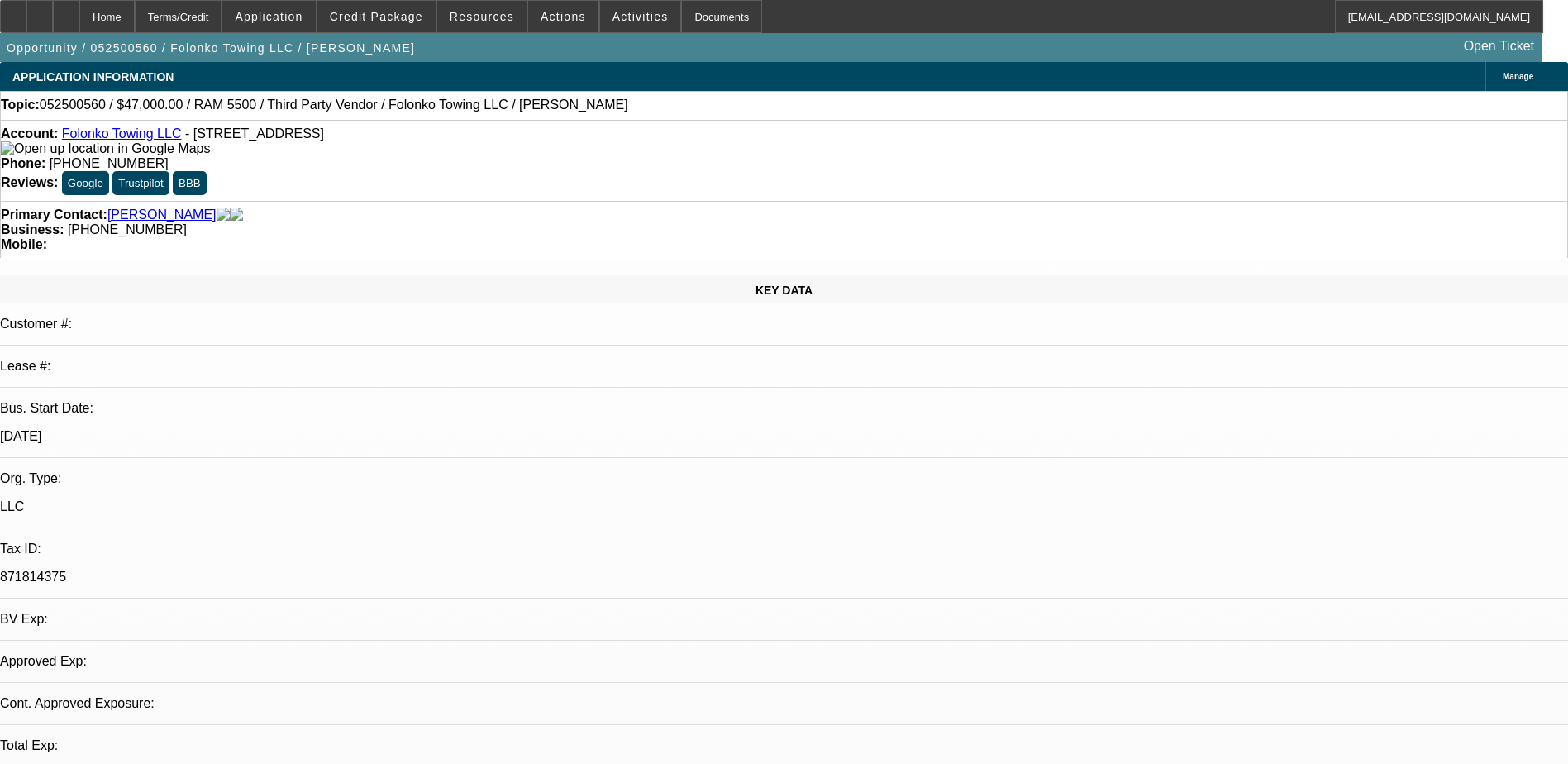
select select "0"
select select "2"
select select "0.1"
select select "0"
select select "2"
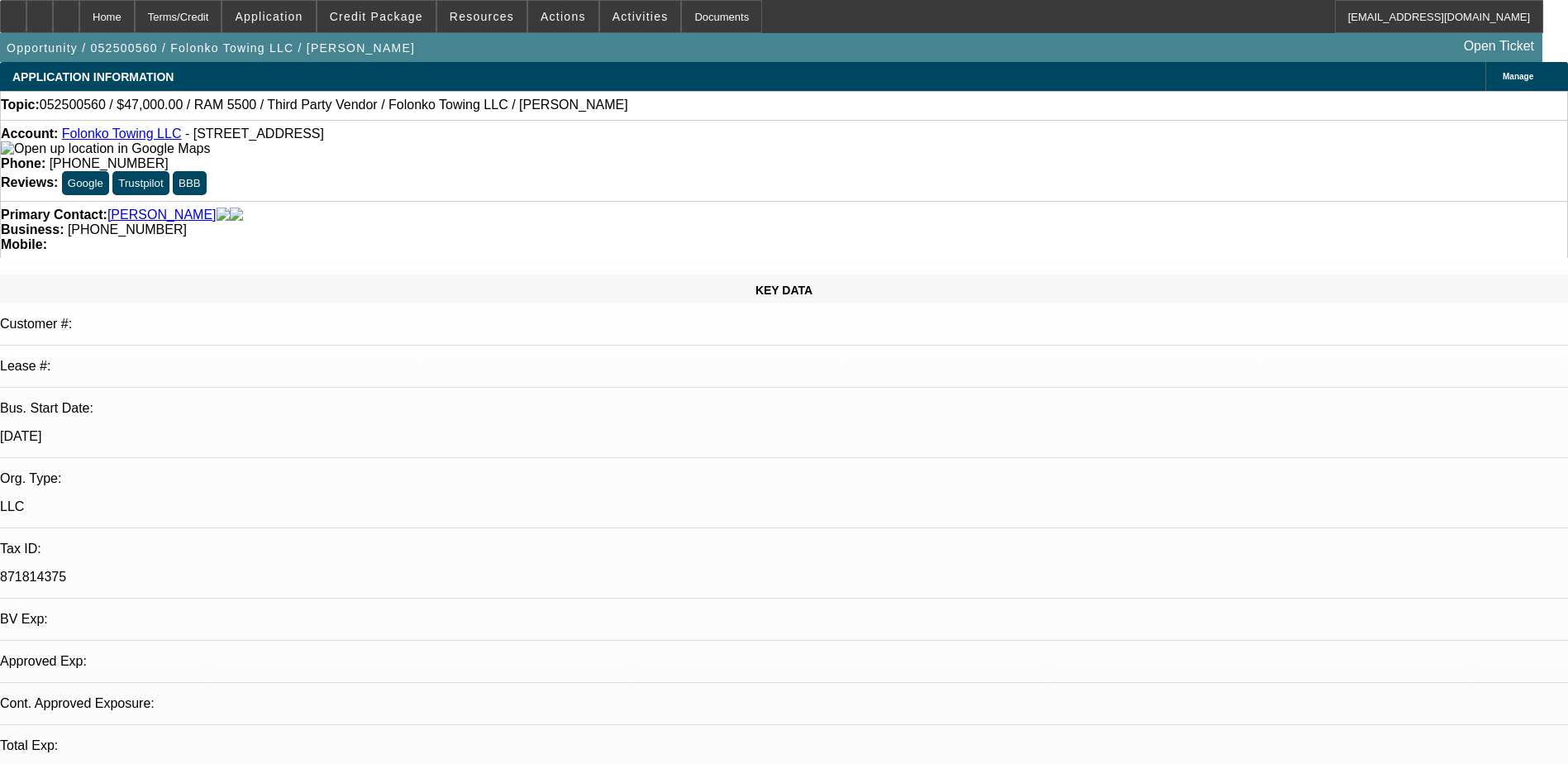
select select "0.1"
select select "0"
select select "0.1"
select select "1"
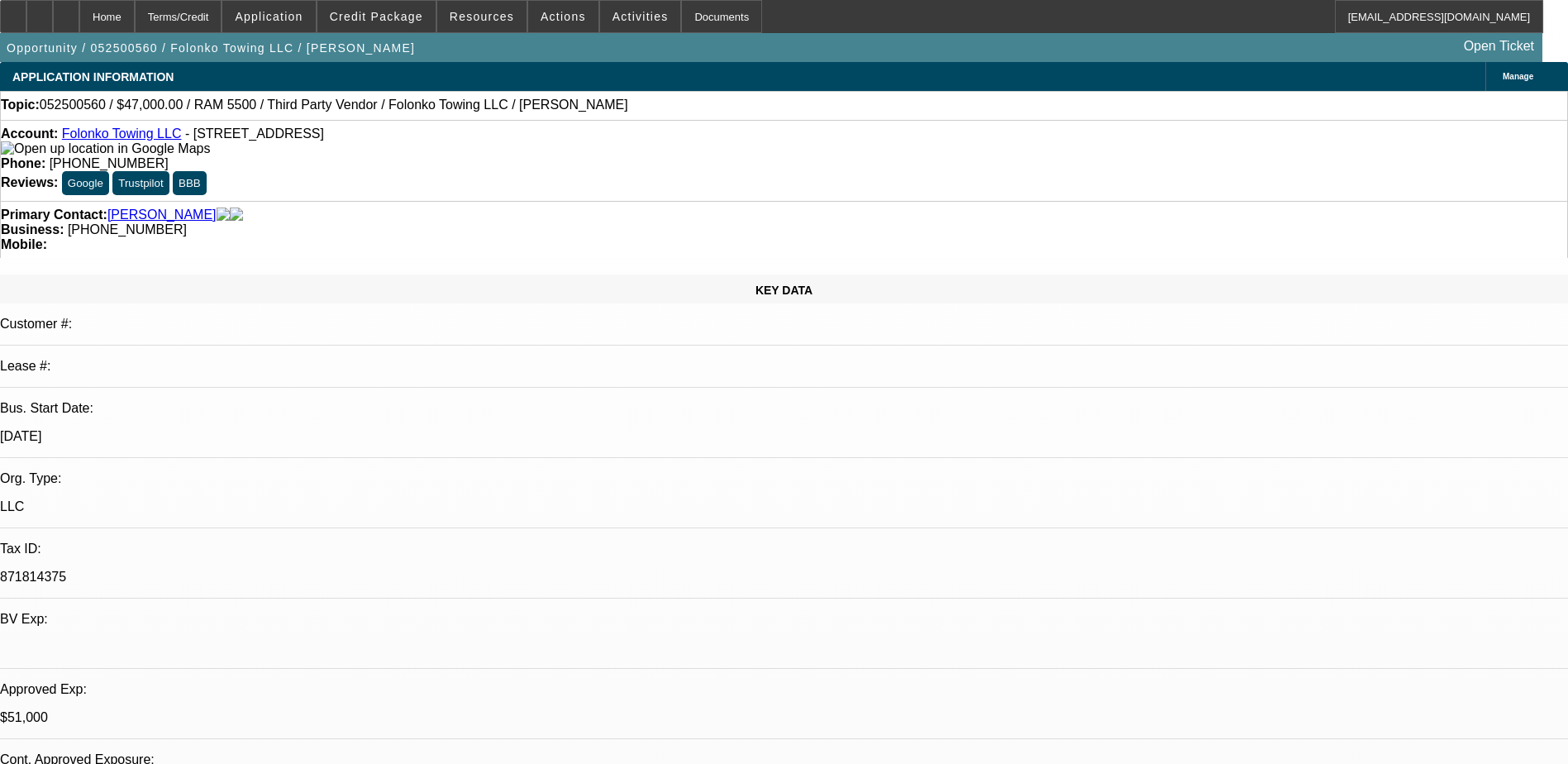
select select "2"
select select "4"
select select "1"
select select "2"
select select "4"
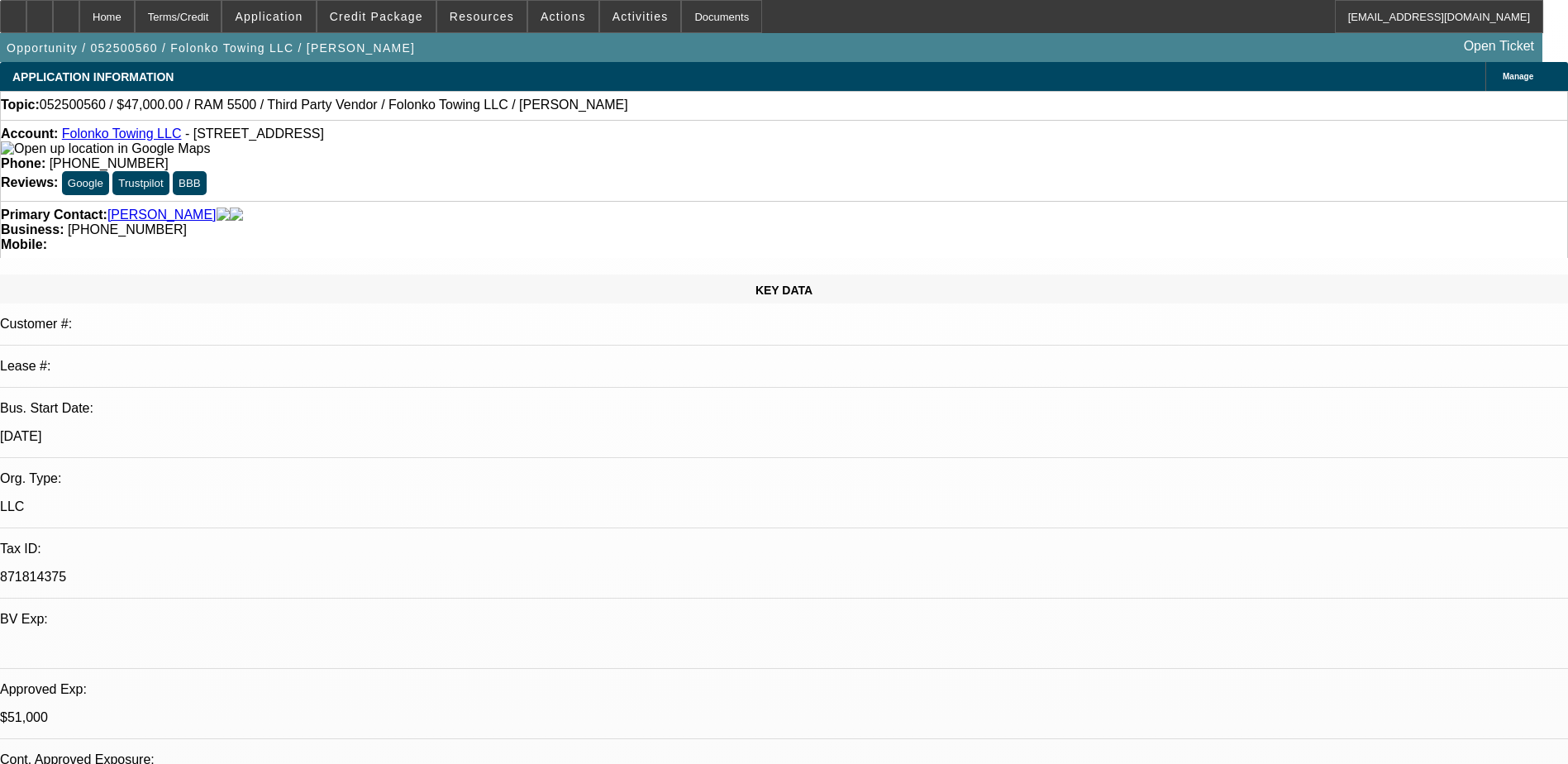
select select "1"
select select "2"
select select "4"
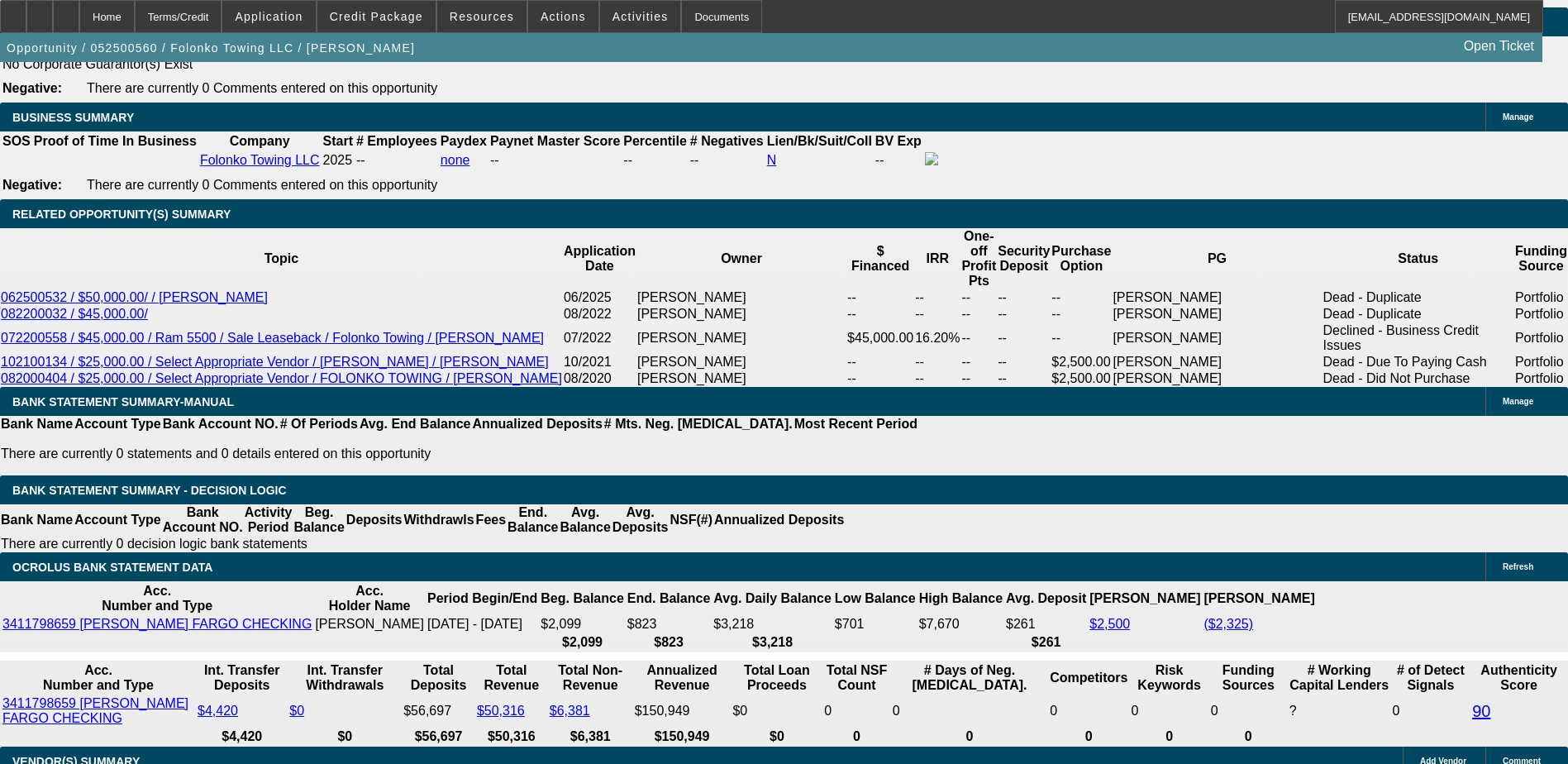
scroll to position [2728, 0]
